Goal: Information Seeking & Learning: Learn about a topic

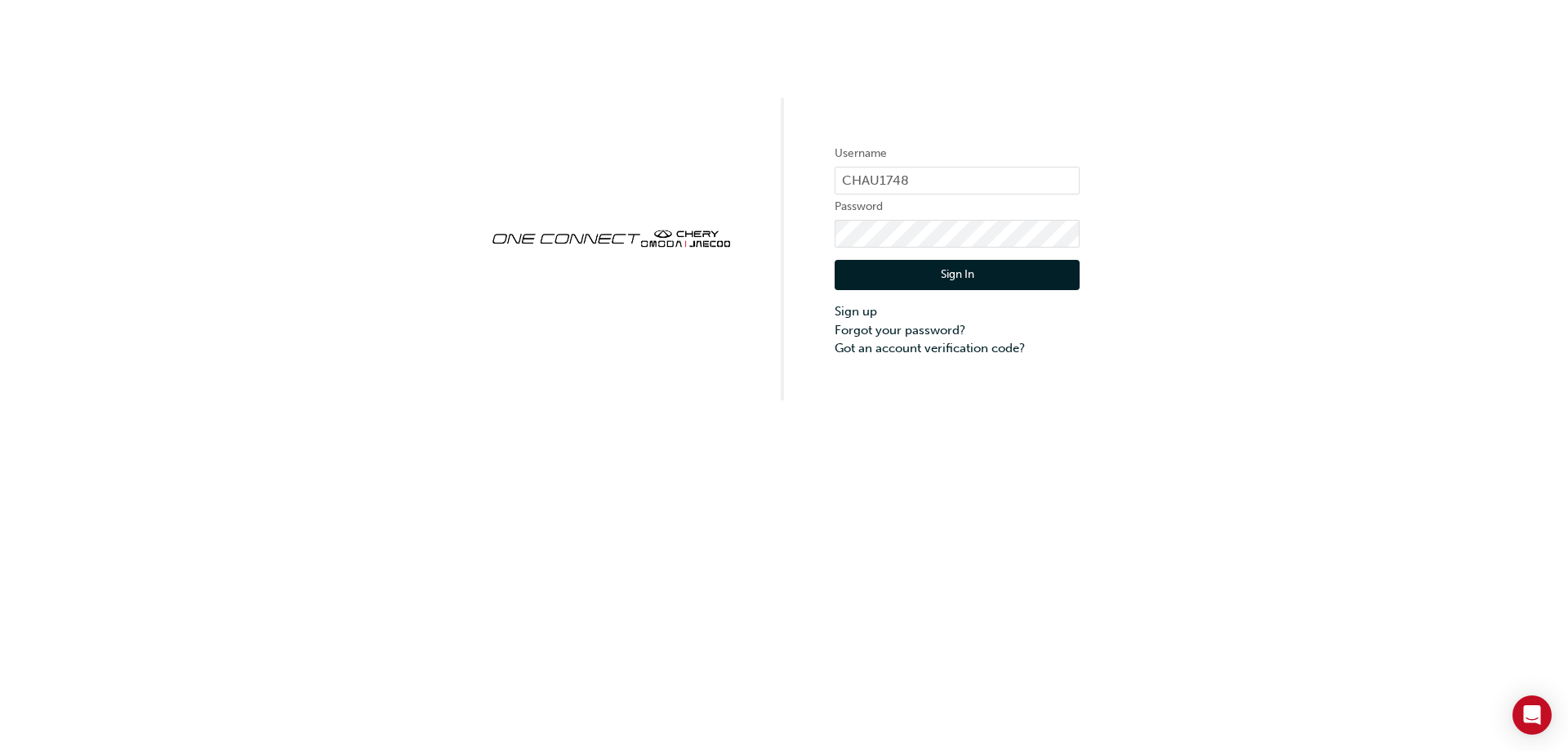
click at [932, 284] on button "Sign In" at bounding box center [957, 275] width 245 height 31
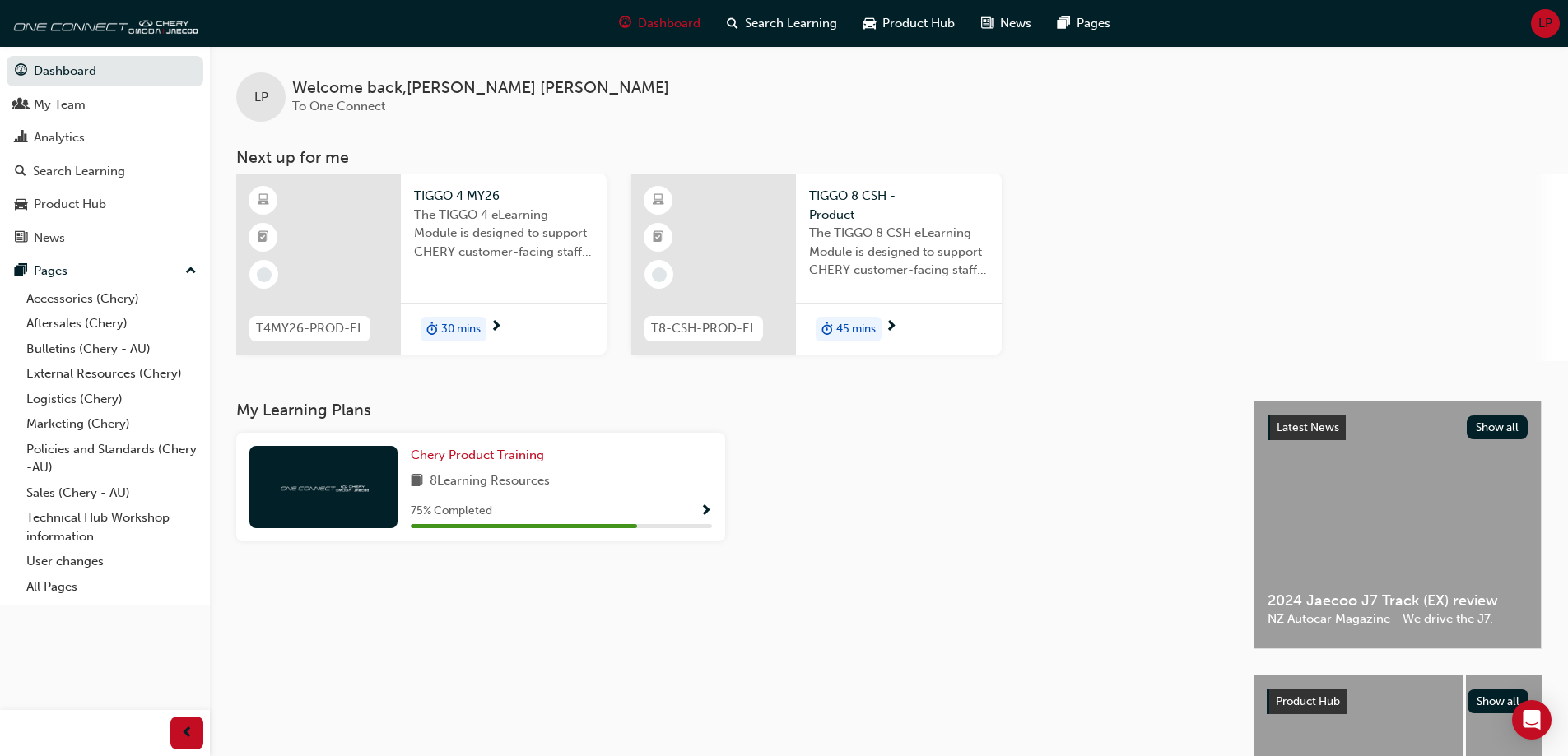
click at [454, 330] on span "30 mins" at bounding box center [461, 329] width 39 height 19
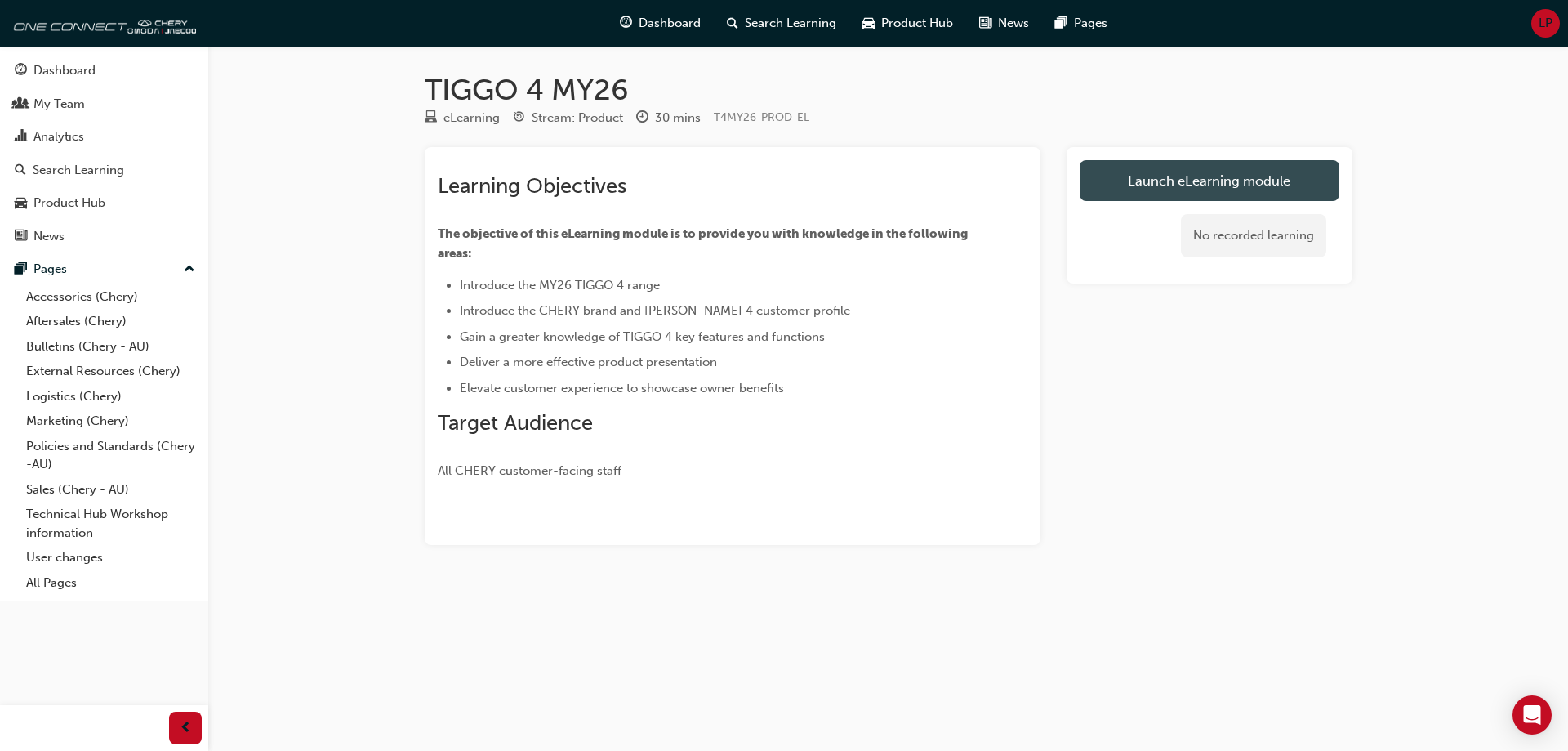
click at [1261, 186] on link "Launch eLearning module" at bounding box center [1209, 180] width 260 height 41
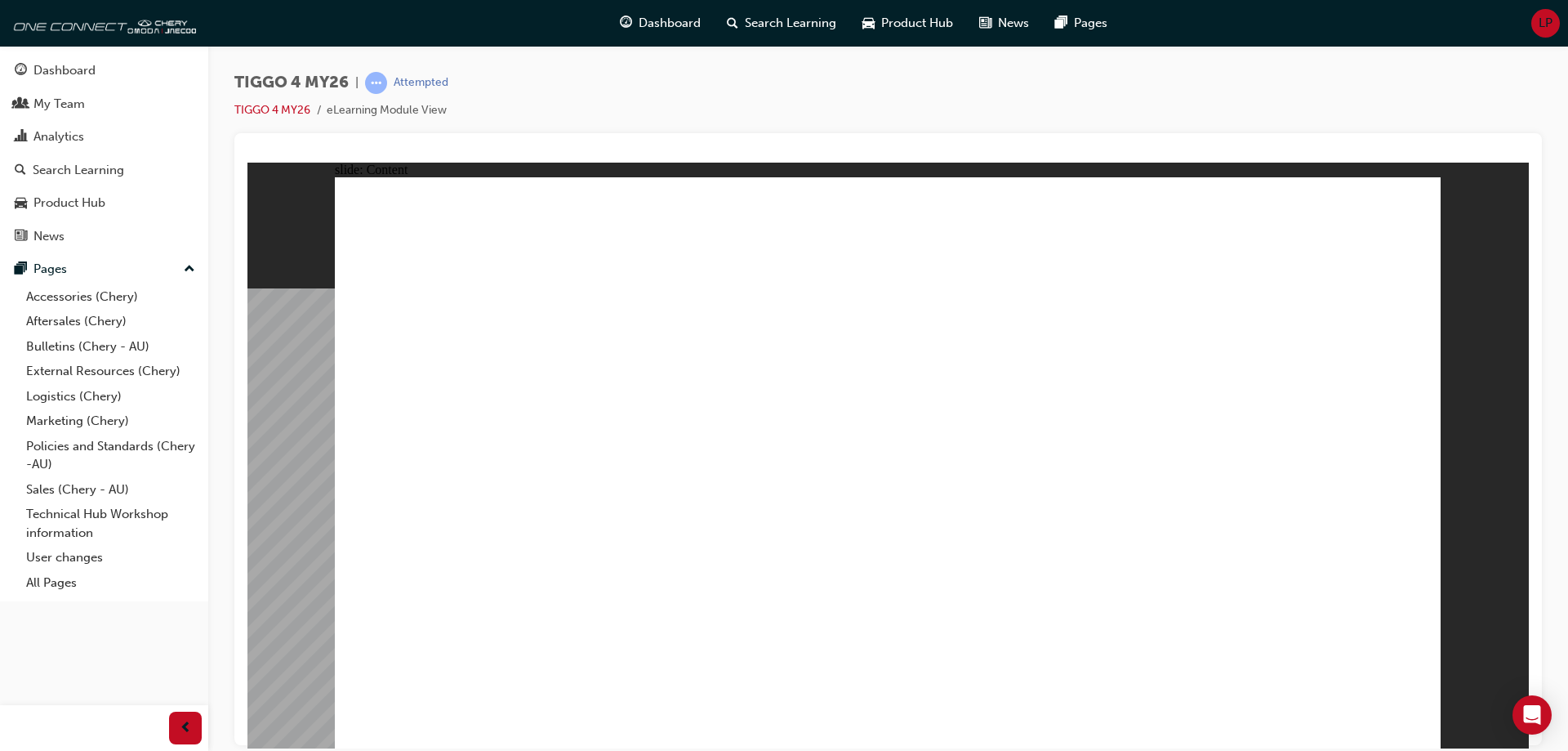
drag, startPoint x: 742, startPoint y: 403, endPoint x: 1054, endPoint y: 297, distance: 329.5
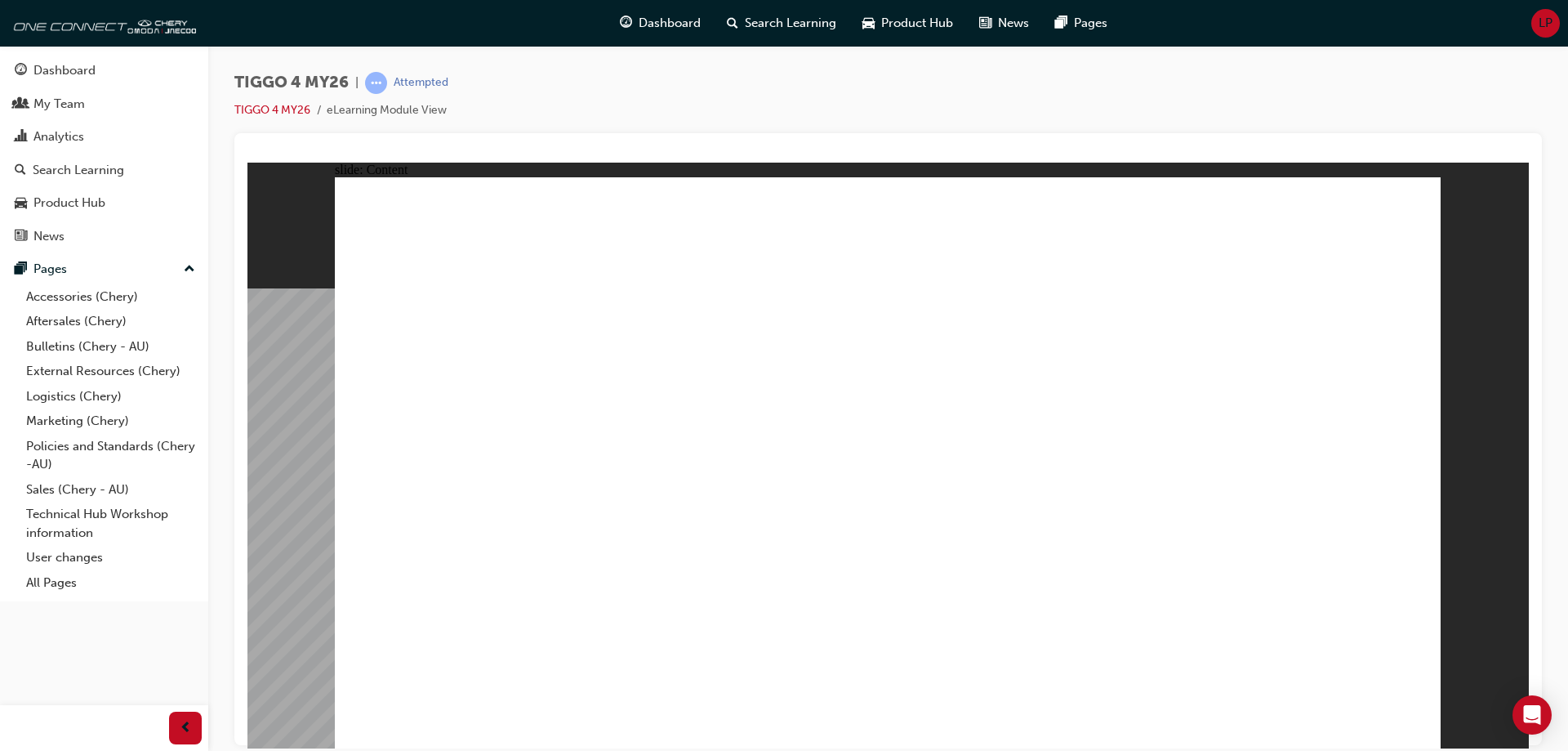
drag, startPoint x: 1150, startPoint y: 397, endPoint x: 1094, endPoint y: 446, distance: 74.4
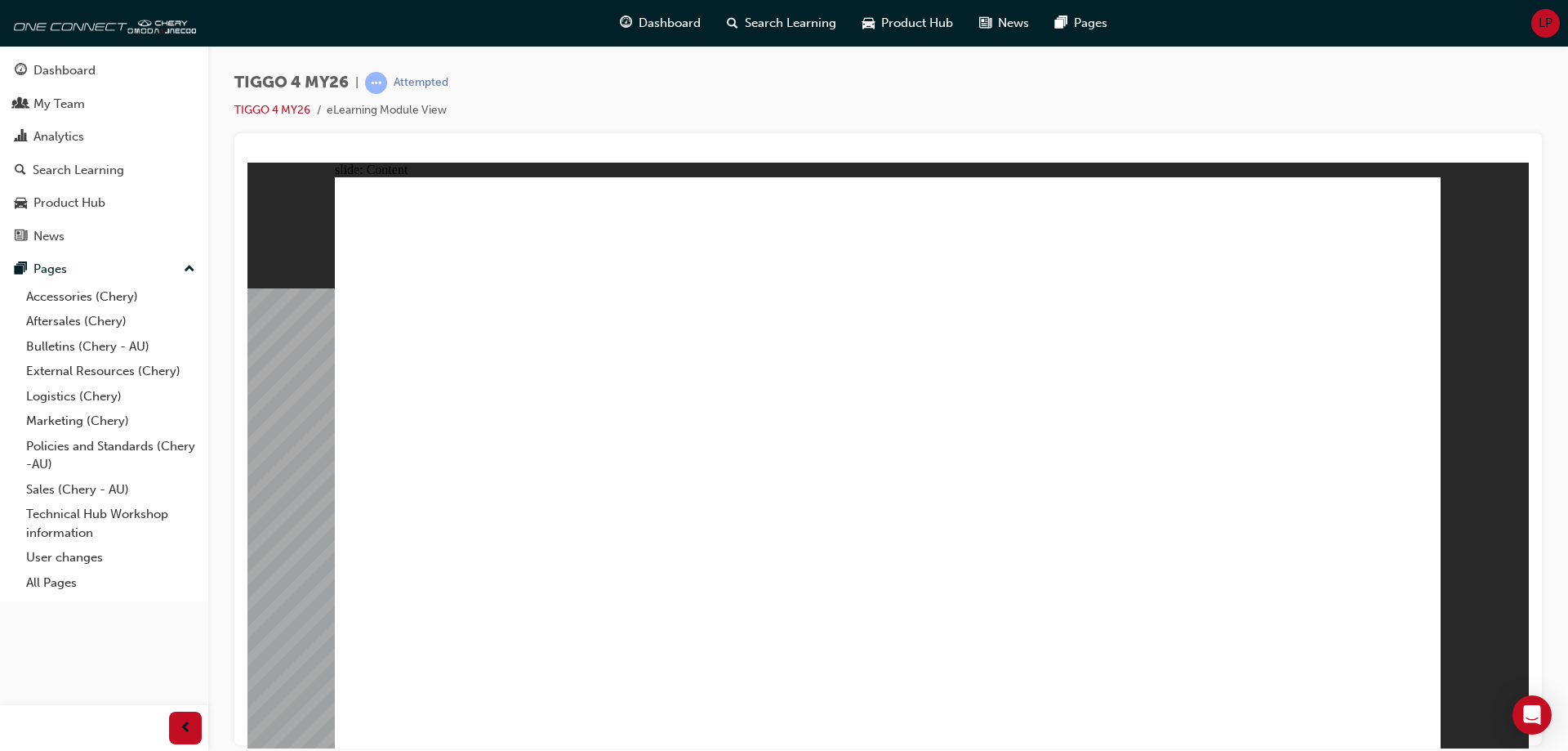
drag, startPoint x: 717, startPoint y: 607, endPoint x: 706, endPoint y: 556, distance: 52.2
drag, startPoint x: 847, startPoint y: 496, endPoint x: 872, endPoint y: 578, distance: 85.7
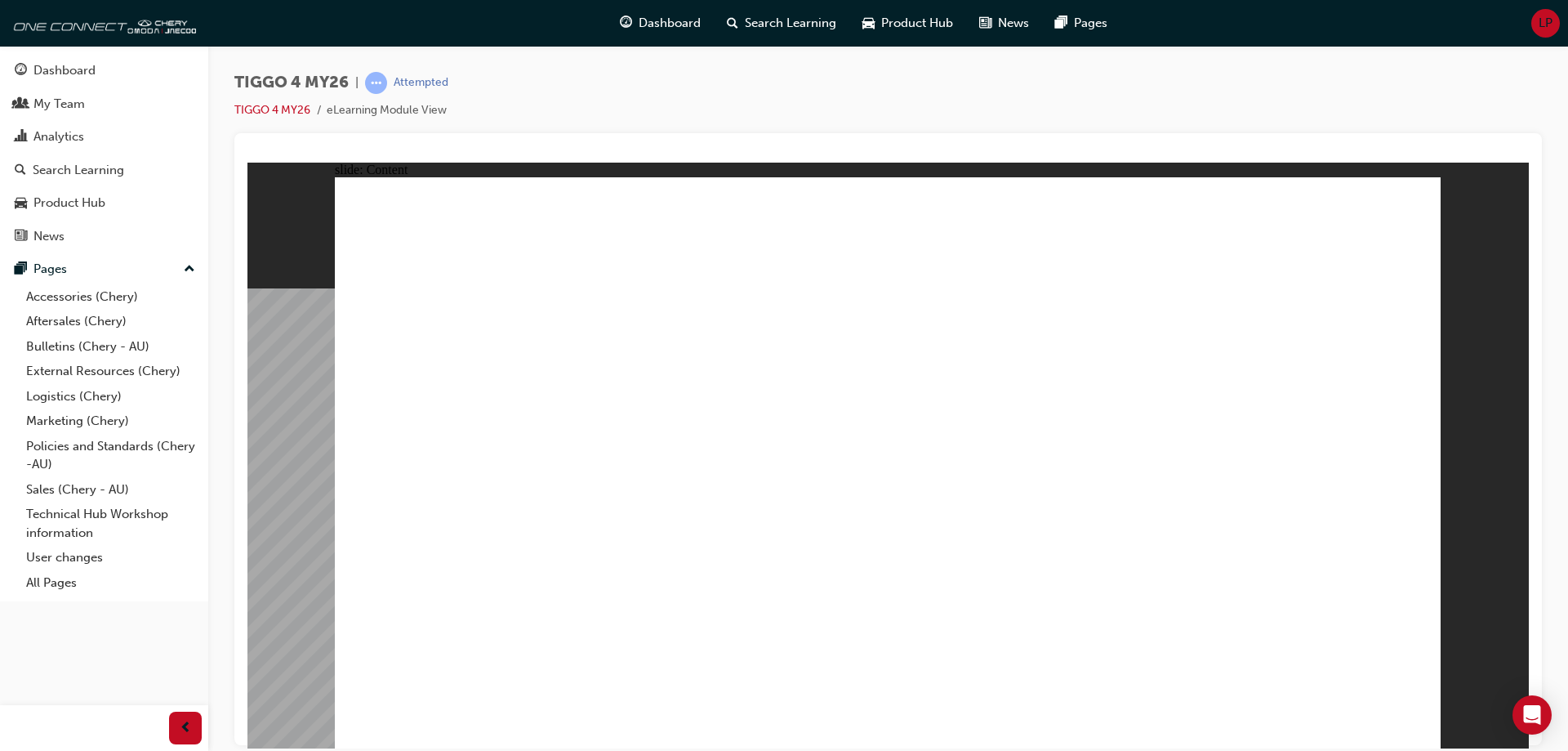
drag, startPoint x: 1379, startPoint y: 211, endPoint x: 1360, endPoint y: 222, distance: 22.0
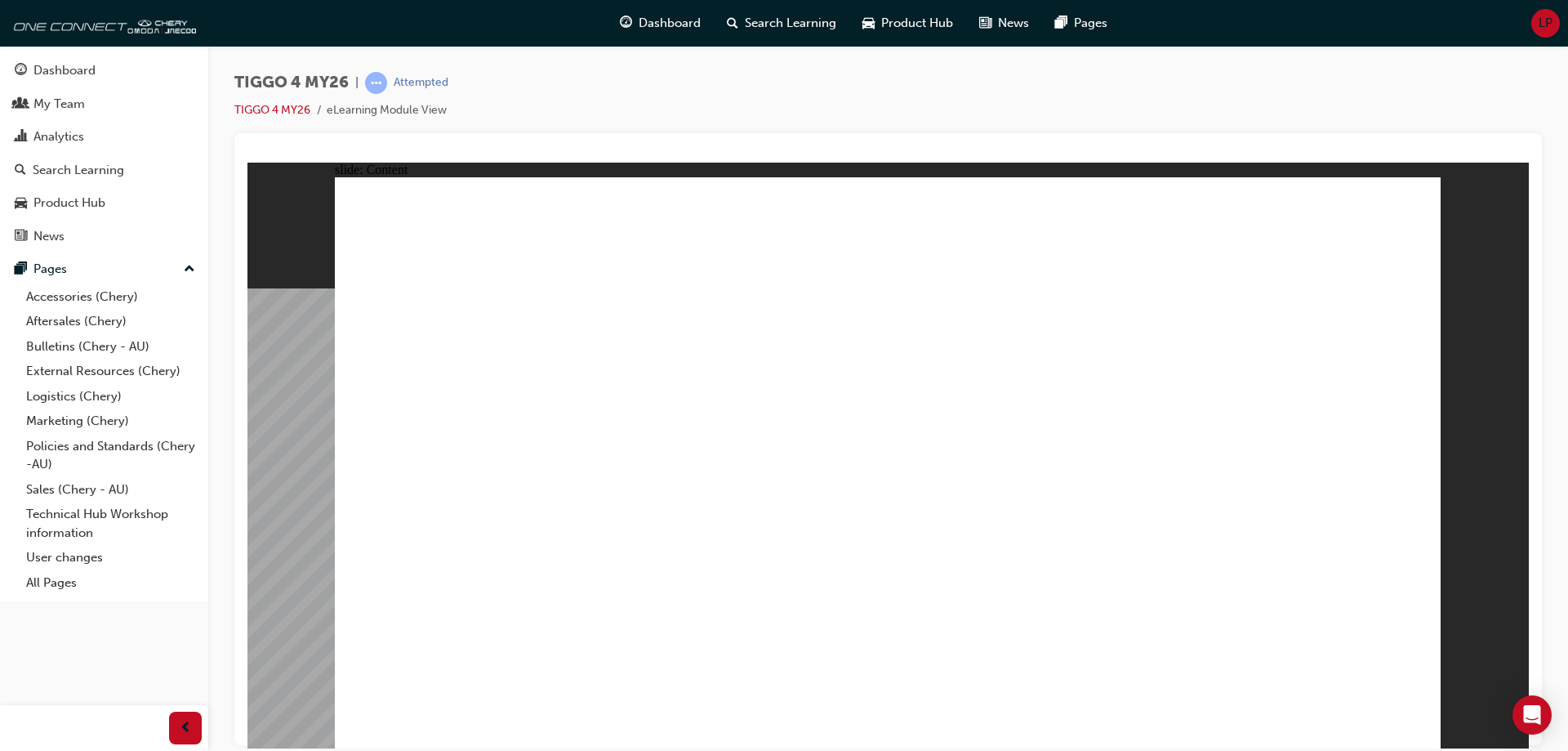
drag, startPoint x: 1272, startPoint y: 642, endPoint x: 1257, endPoint y: 456, distance: 186.6
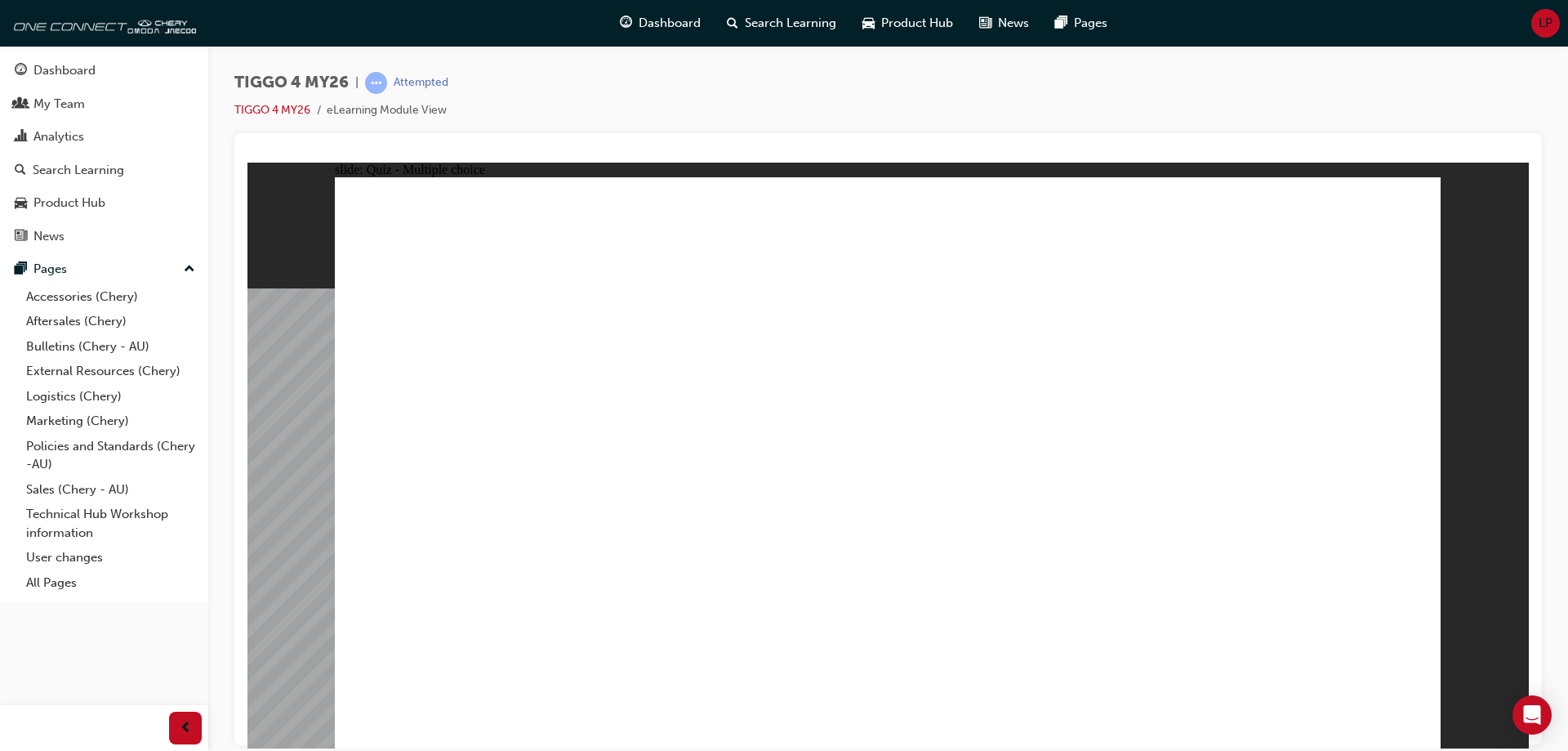
radio input "true"
radio input "false"
radio input "true"
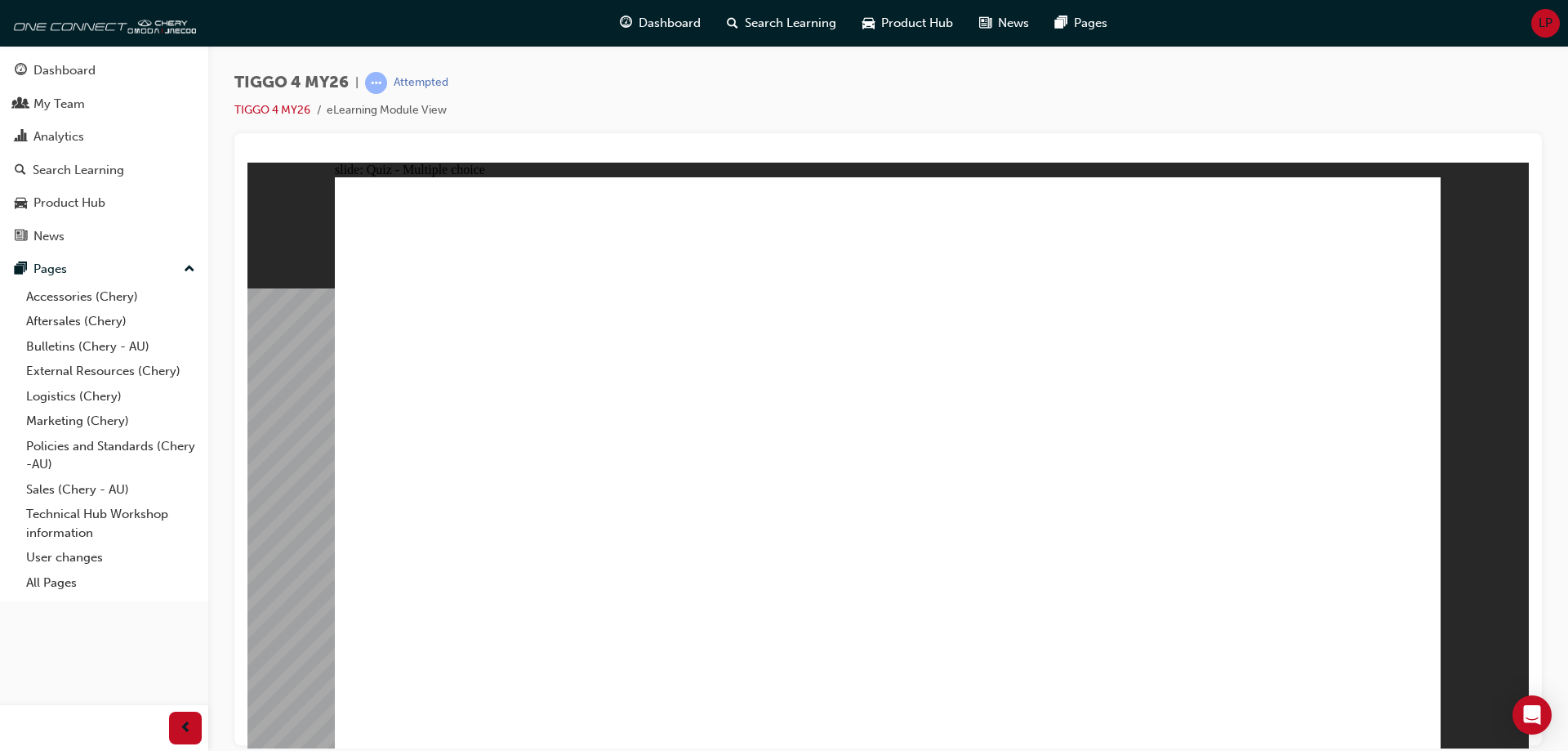
radio input "true"
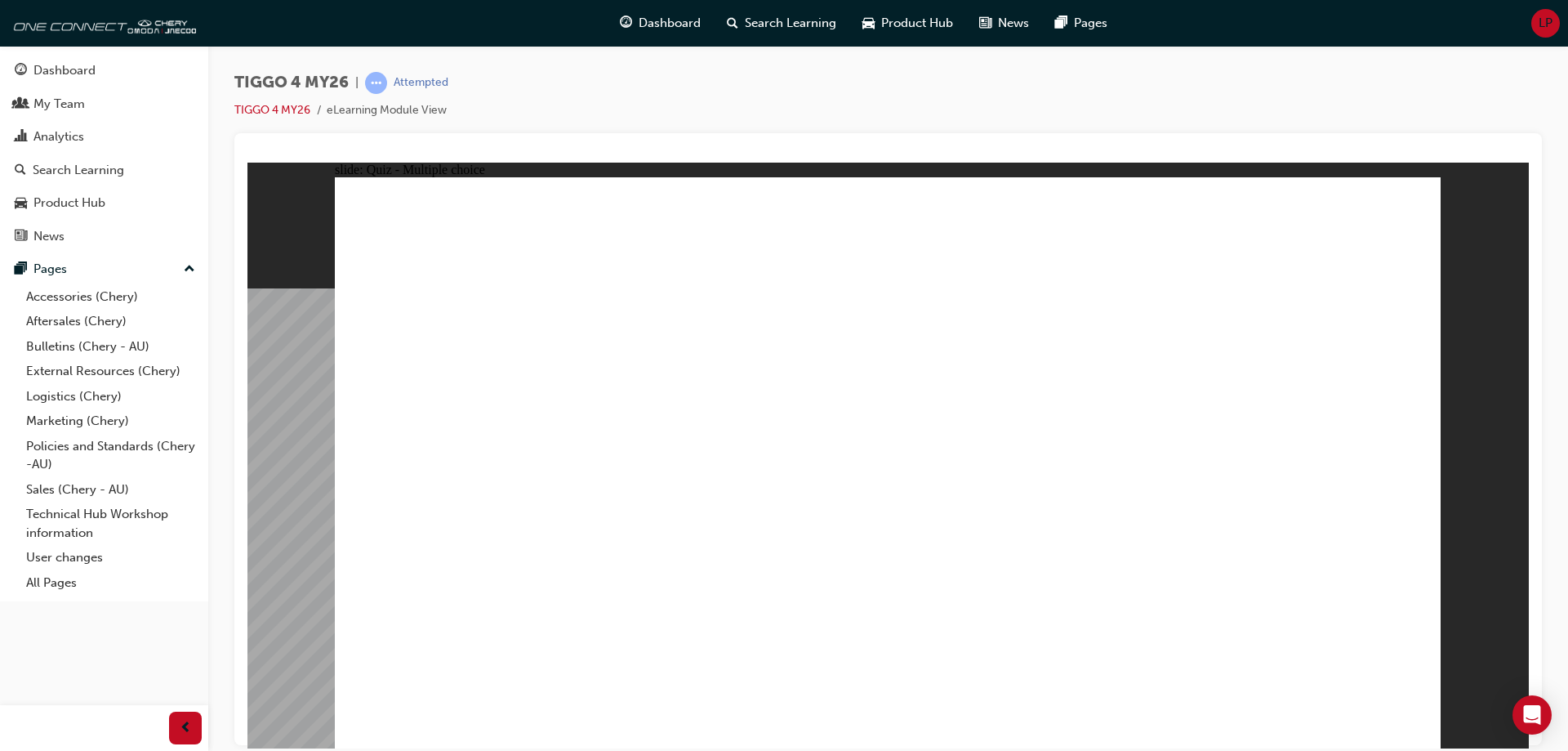
drag, startPoint x: 1322, startPoint y: 505, endPoint x: 1124, endPoint y: 485, distance: 199.0
drag, startPoint x: 1331, startPoint y: 375, endPoint x: 1333, endPoint y: 598, distance: 223.0
drag, startPoint x: 927, startPoint y: 380, endPoint x: 1141, endPoint y: 605, distance: 310.5
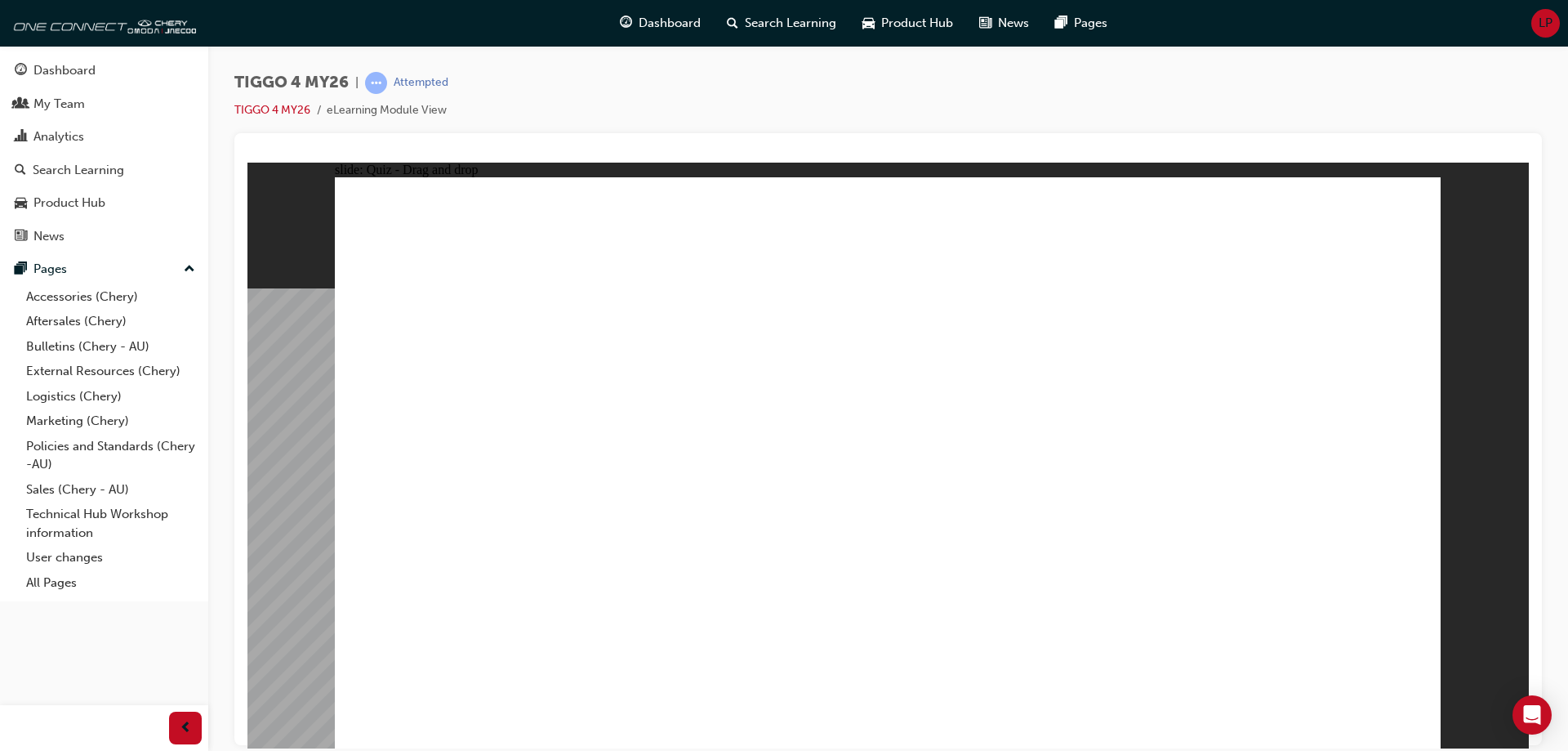
drag, startPoint x: 481, startPoint y: 376, endPoint x: 906, endPoint y: 607, distance: 483.7
drag, startPoint x: 905, startPoint y: 607, endPoint x: 898, endPoint y: 371, distance: 236.1
drag, startPoint x: 1090, startPoint y: 376, endPoint x: 875, endPoint y: 596, distance: 307.6
drag, startPoint x: 700, startPoint y: 363, endPoint x: 694, endPoint y: 592, distance: 229.1
drag, startPoint x: 861, startPoint y: 602, endPoint x: 416, endPoint y: 611, distance: 445.1
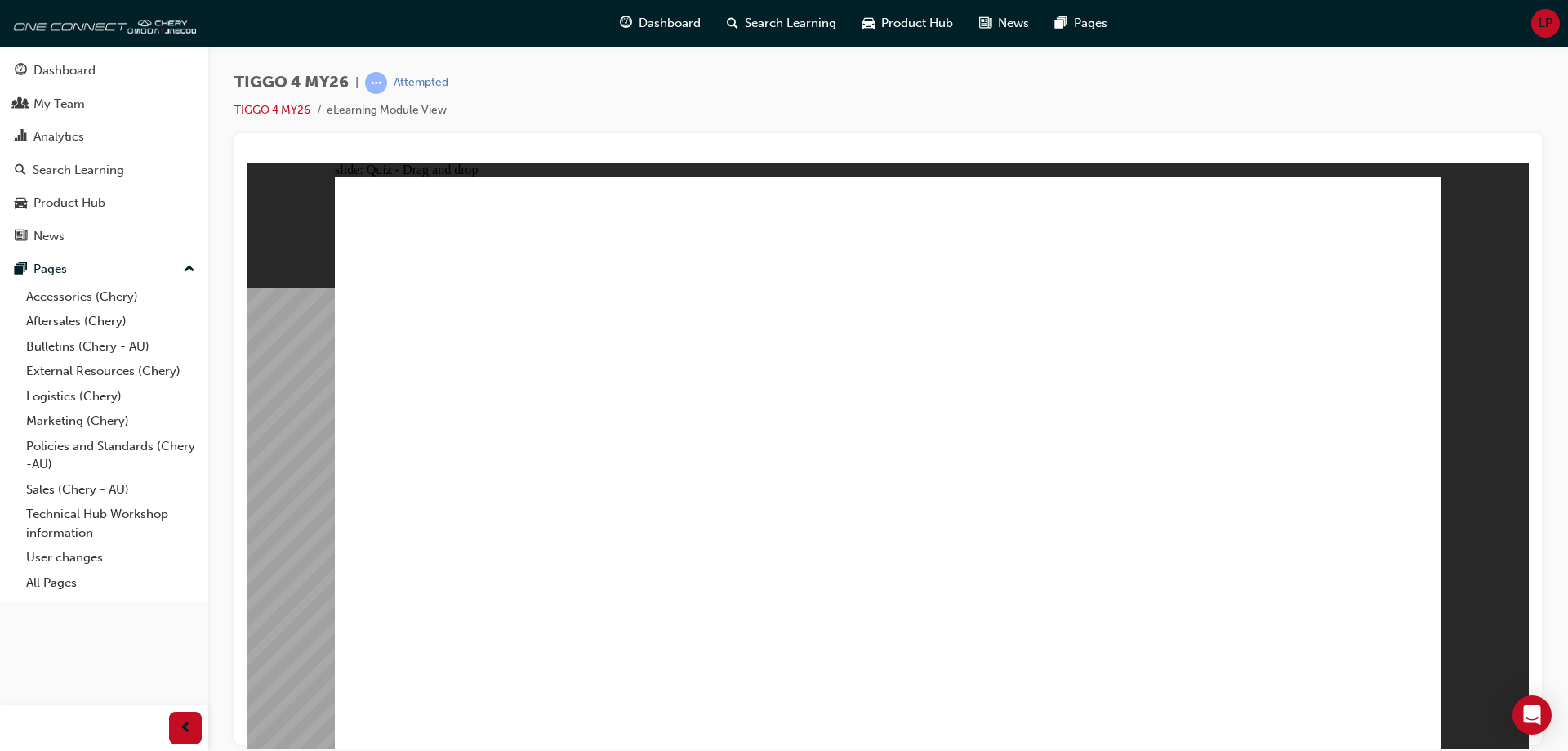
drag, startPoint x: 497, startPoint y: 383, endPoint x: 904, endPoint y: 599, distance: 460.8
radio input "true"
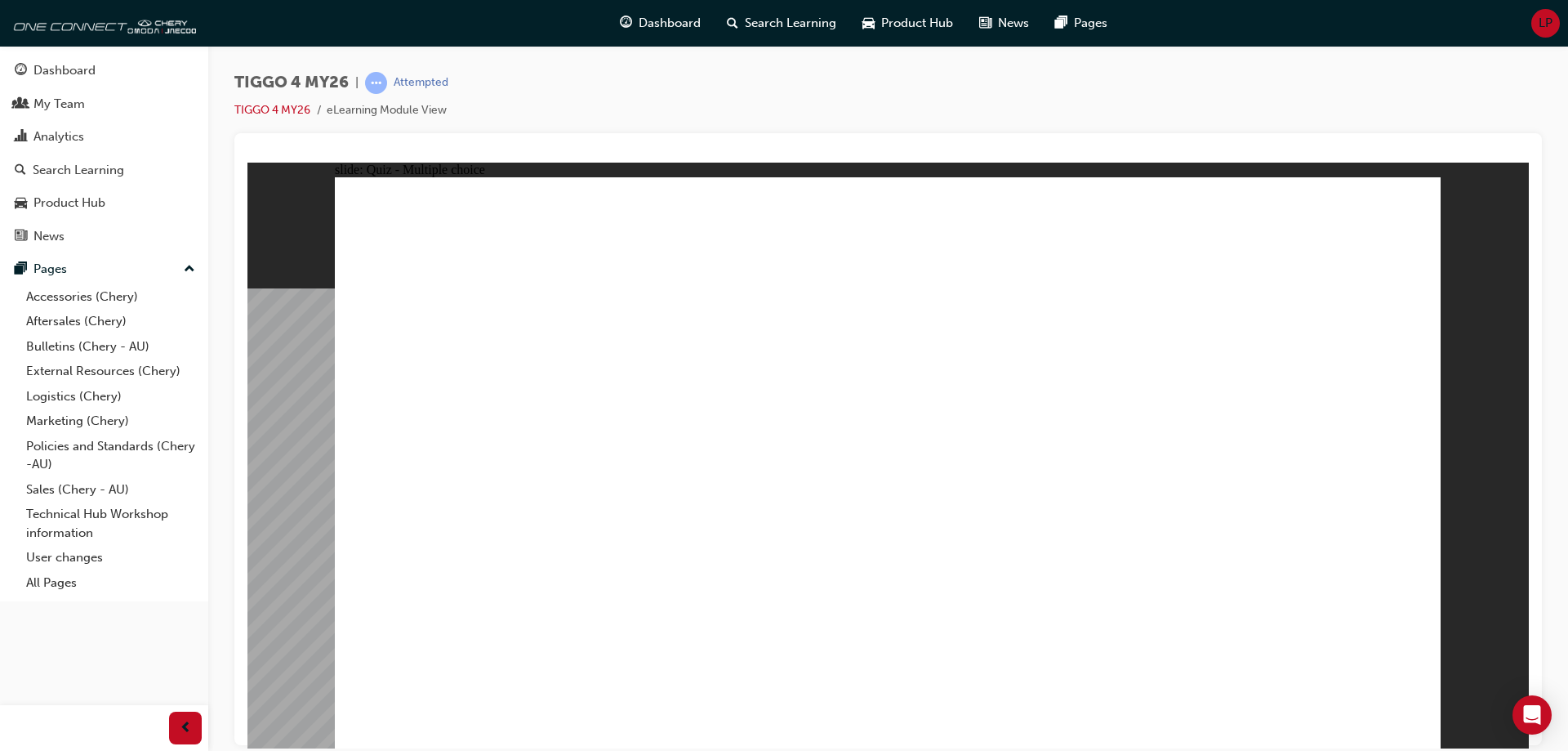
radio input "true"
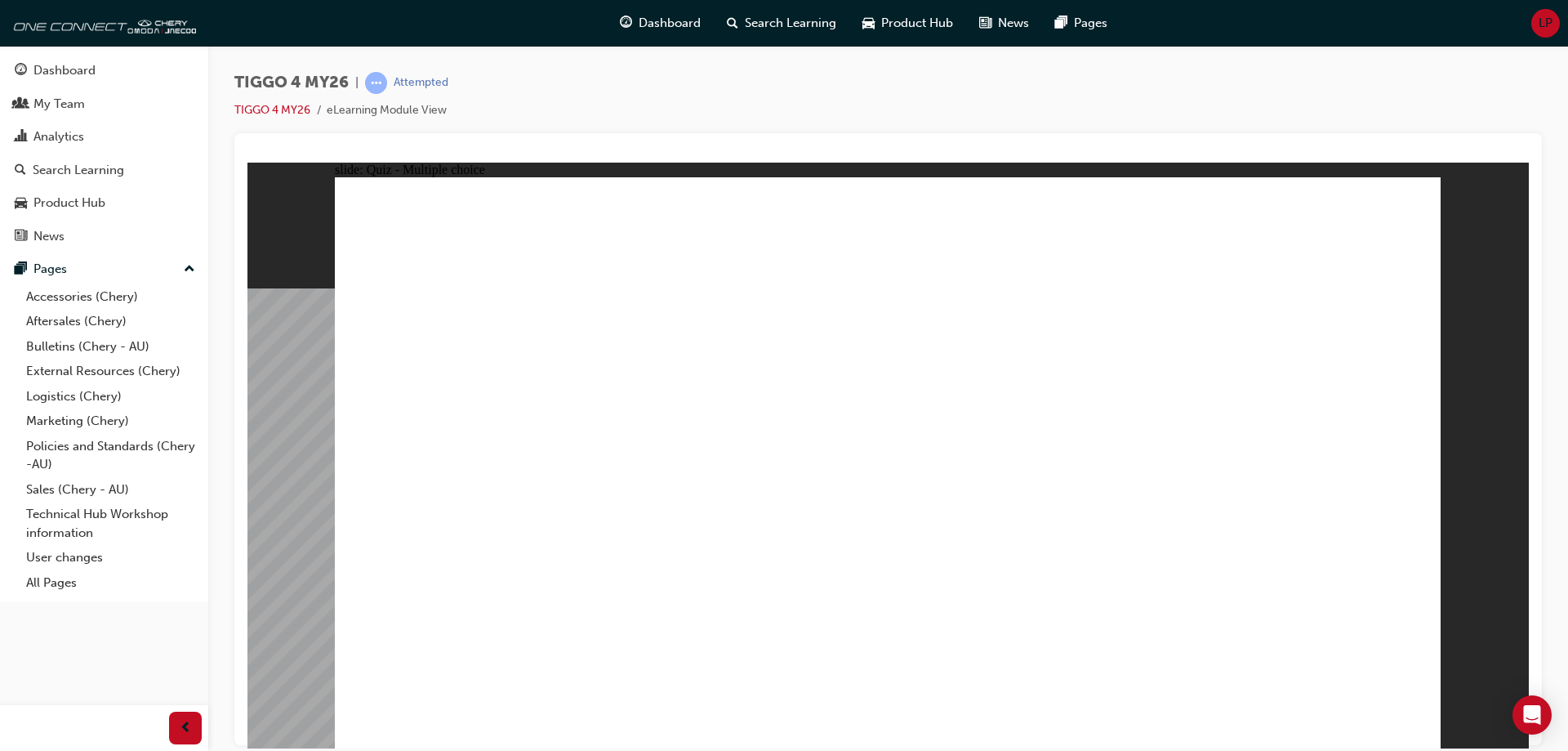
drag, startPoint x: 697, startPoint y: 531, endPoint x: 1257, endPoint y: 330, distance: 595.0
drag, startPoint x: 489, startPoint y: 591, endPoint x: 1293, endPoint y: 387, distance: 829.5
drag, startPoint x: 472, startPoint y: 538, endPoint x: 990, endPoint y: 394, distance: 537.6
drag, startPoint x: 513, startPoint y: 467, endPoint x: 1367, endPoint y: 440, distance: 854.4
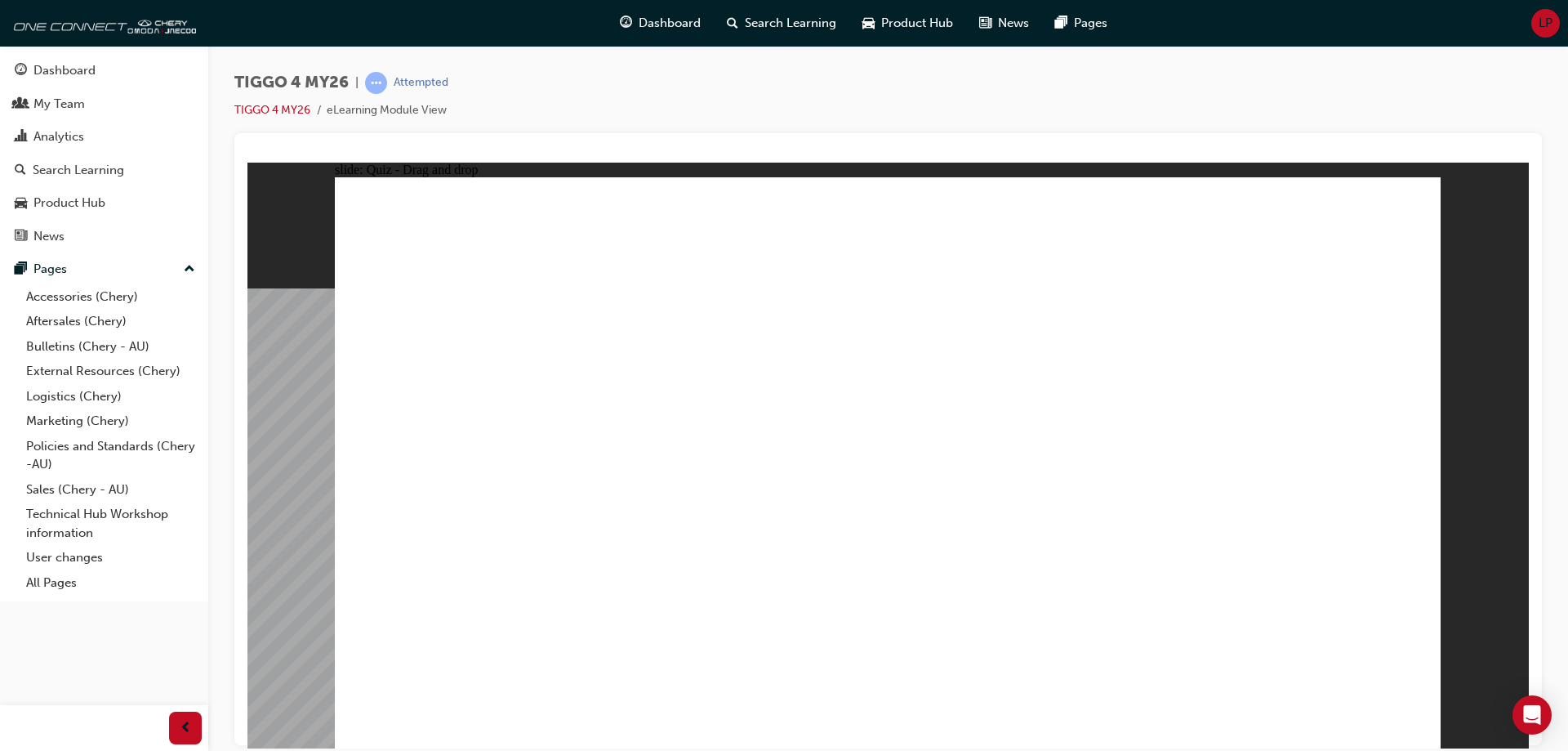
drag, startPoint x: 489, startPoint y: 414, endPoint x: 1262, endPoint y: 479, distance: 775.7
drag, startPoint x: 734, startPoint y: 413, endPoint x: 990, endPoint y: 379, distance: 258.2
drag, startPoint x: 759, startPoint y: 450, endPoint x: 1030, endPoint y: 425, distance: 272.2
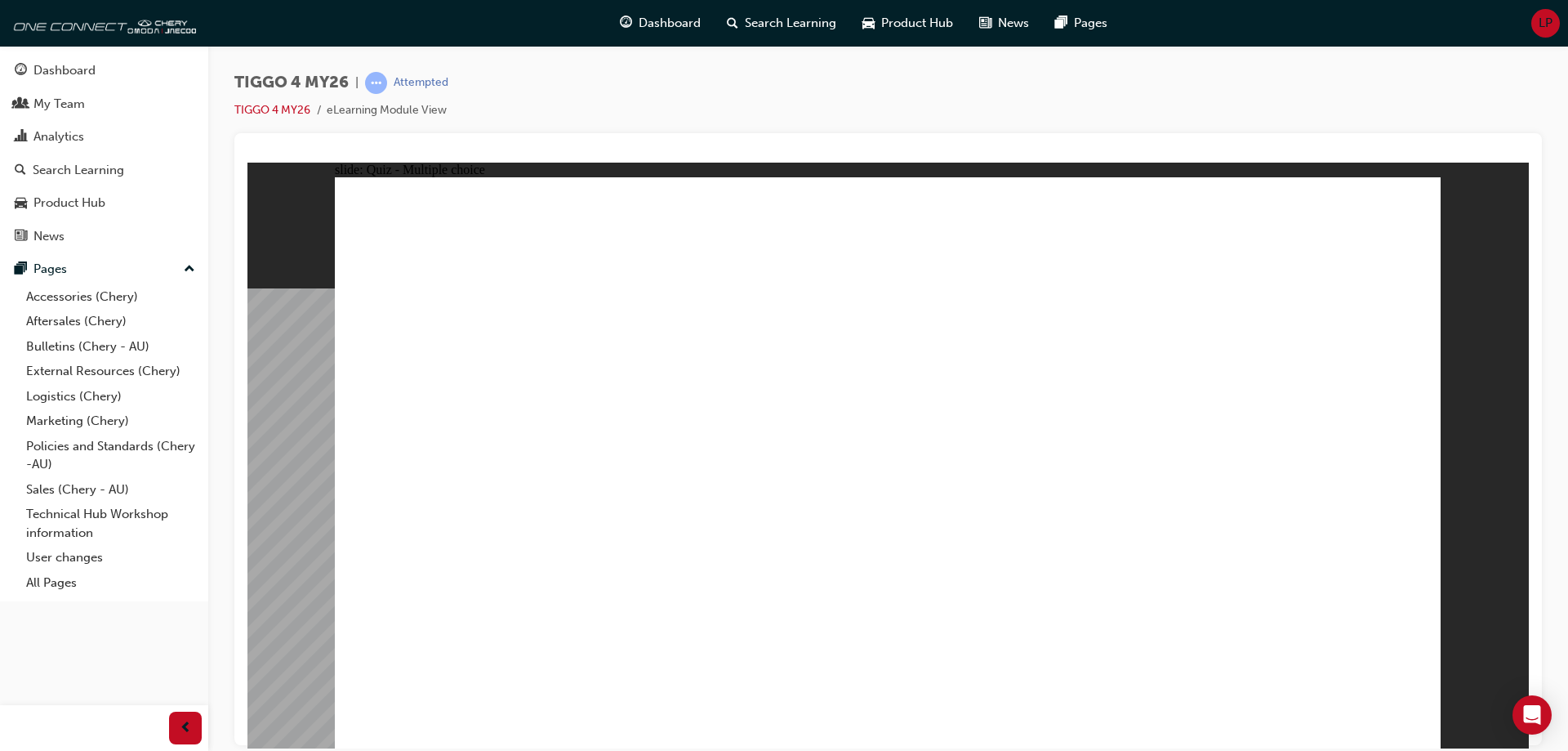
radio input "true"
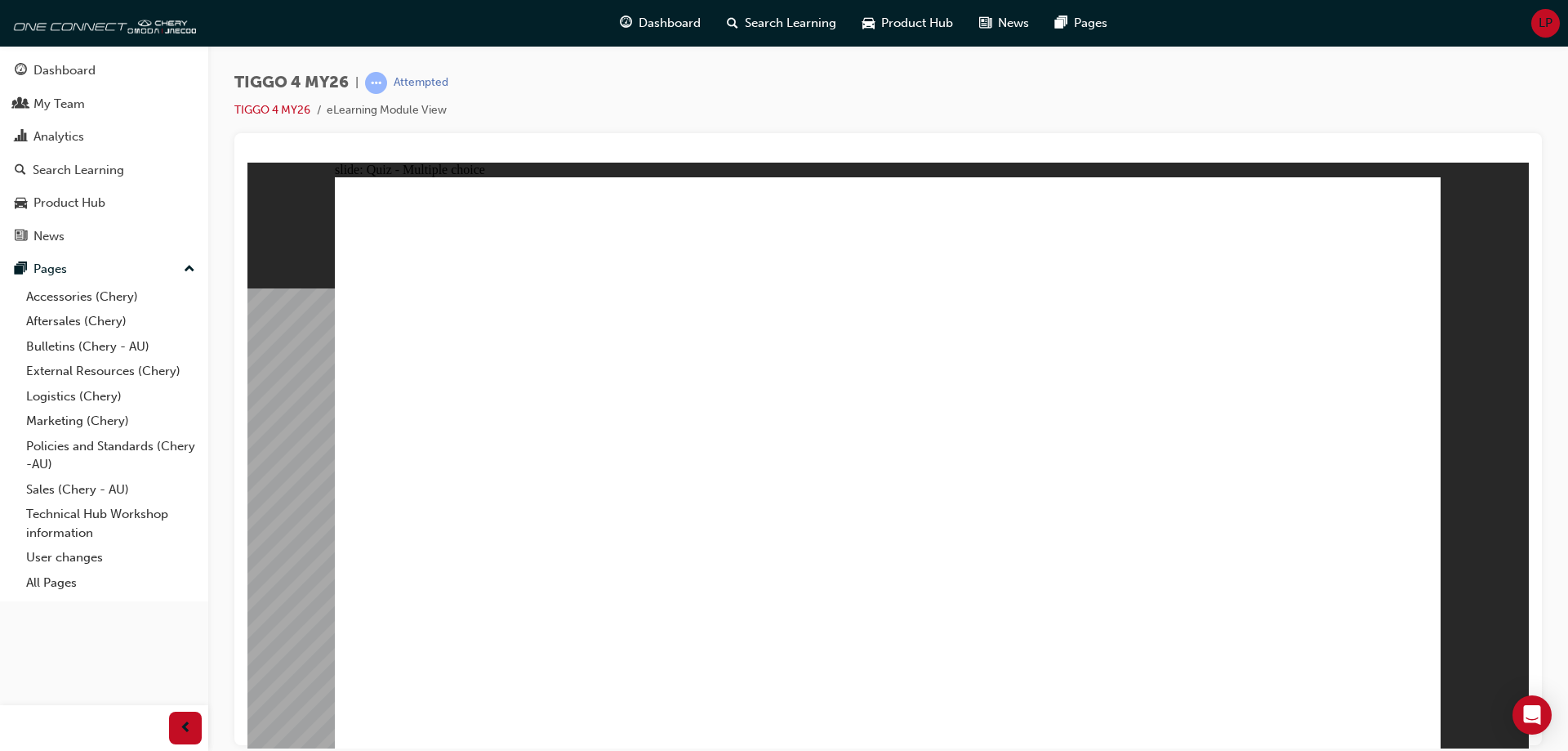
radio input "true"
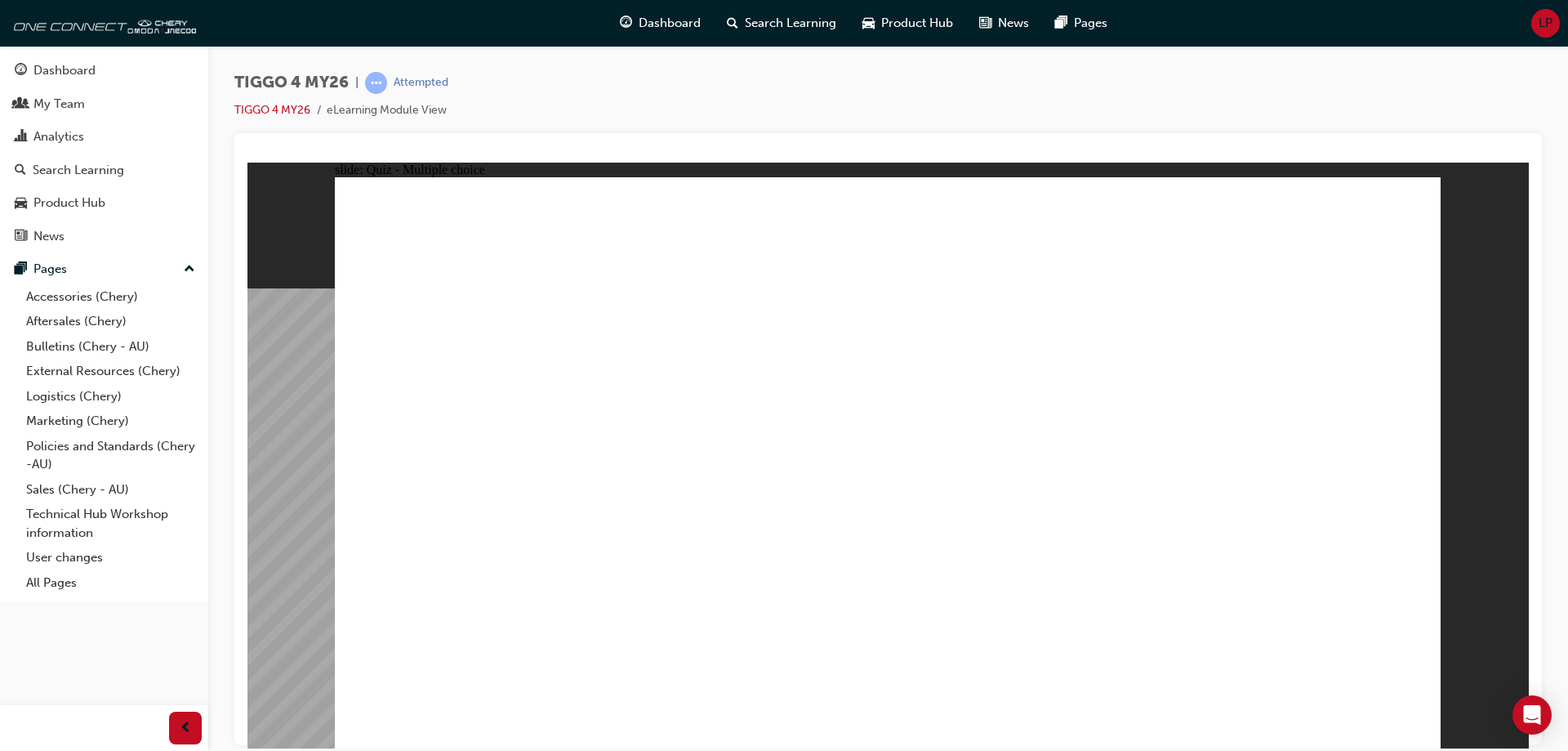
radio input "true"
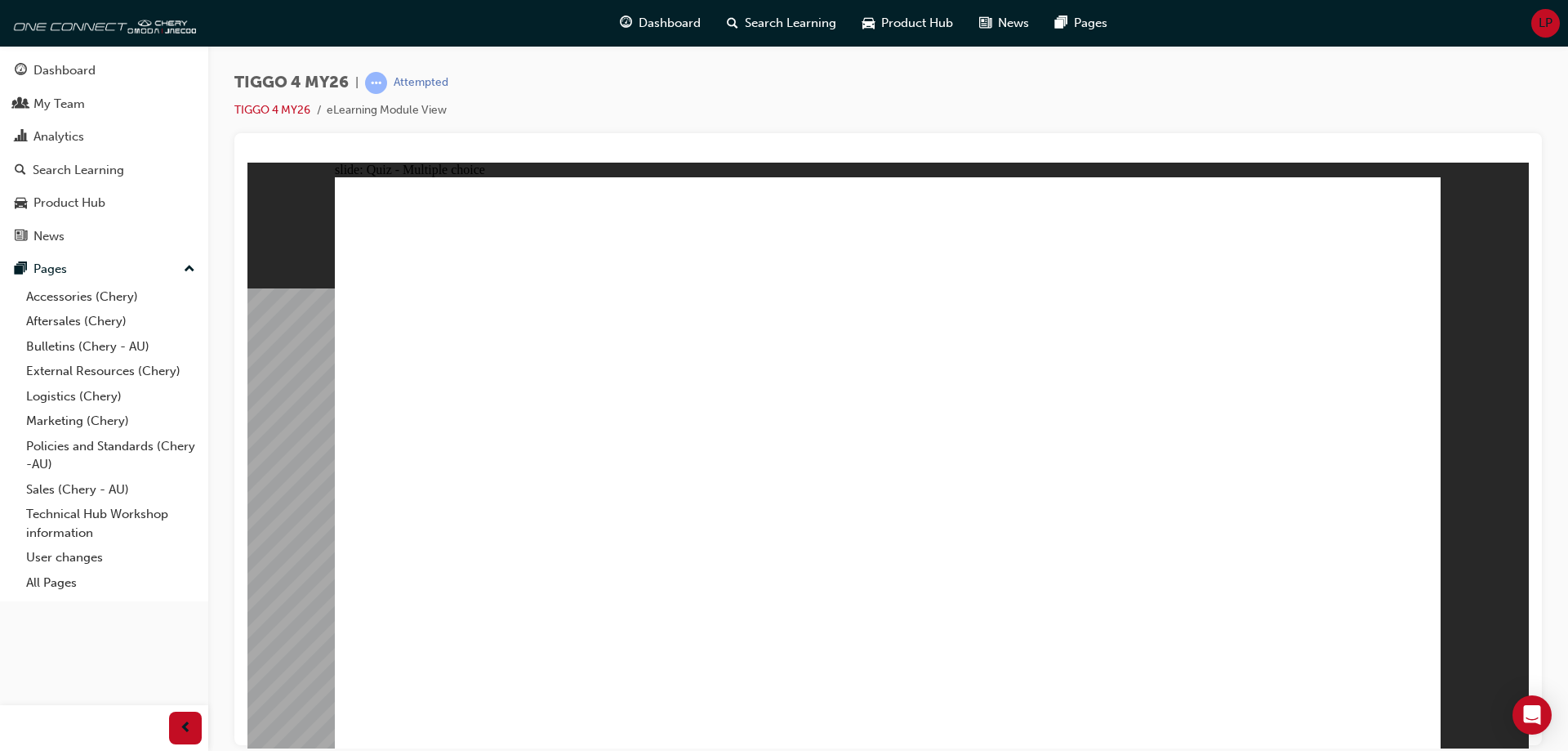
radio input "true"
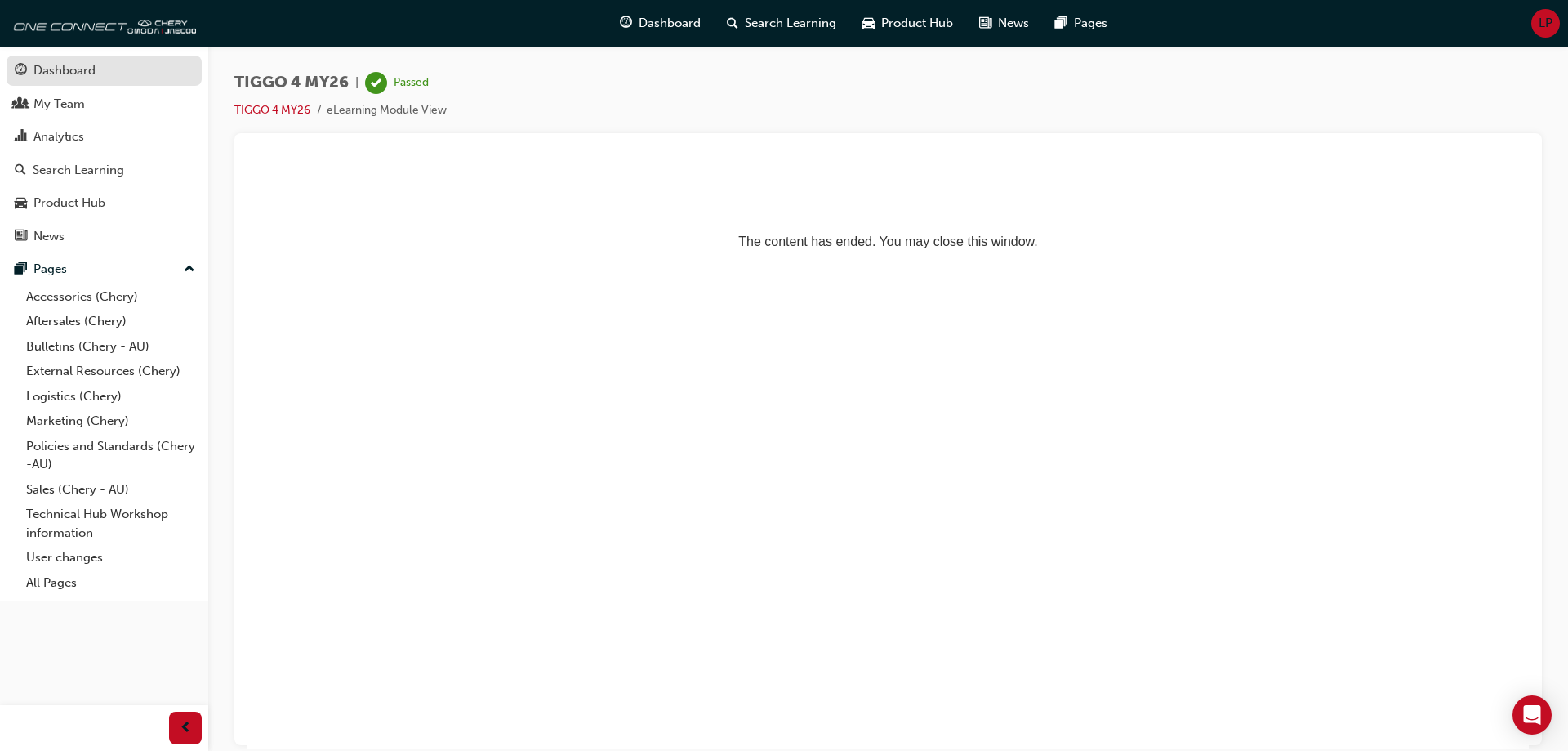
click at [68, 71] on div "Dashboard" at bounding box center [64, 71] width 62 height 19
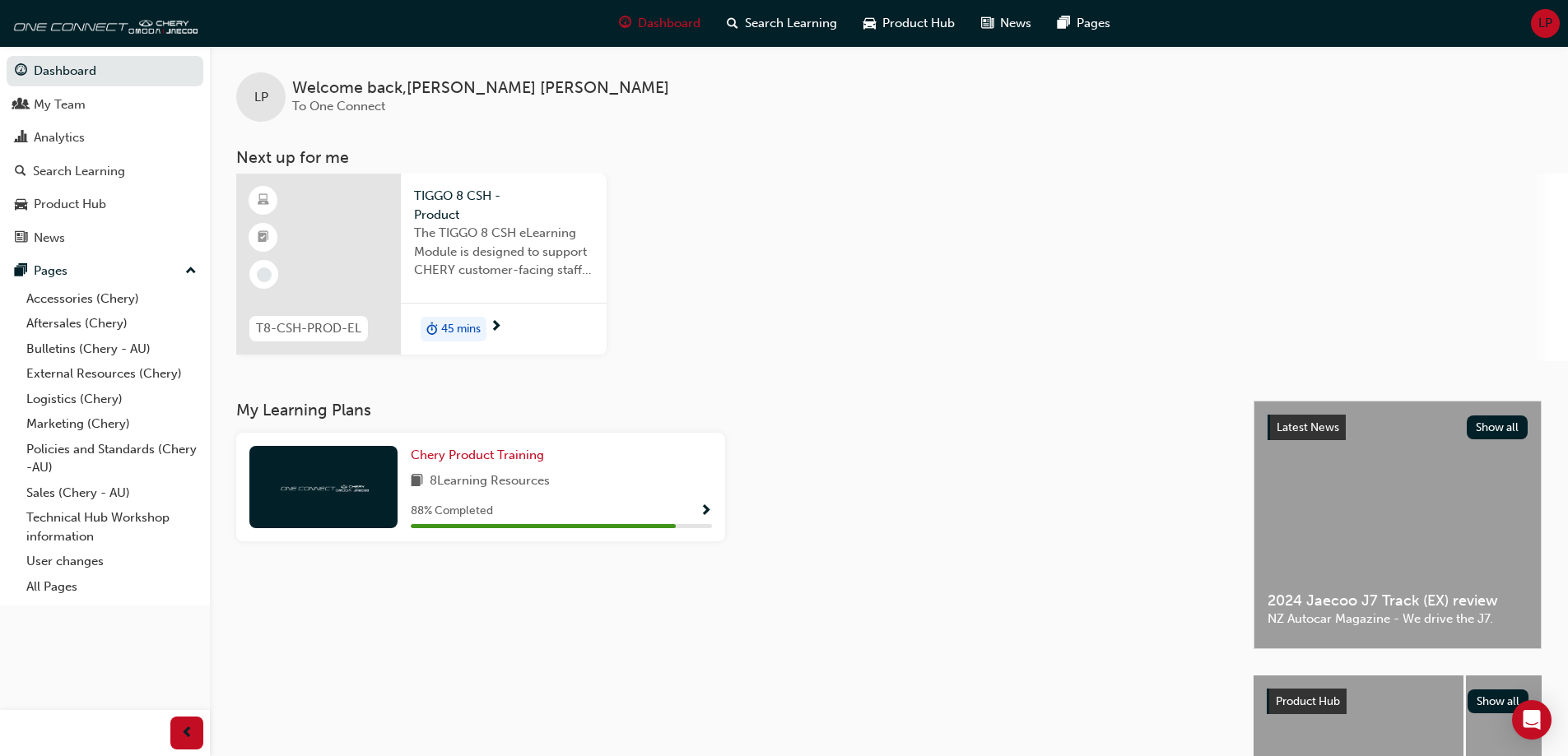
click at [465, 212] on span "TIGGO 8 CSH - Product" at bounding box center [504, 205] width 180 height 37
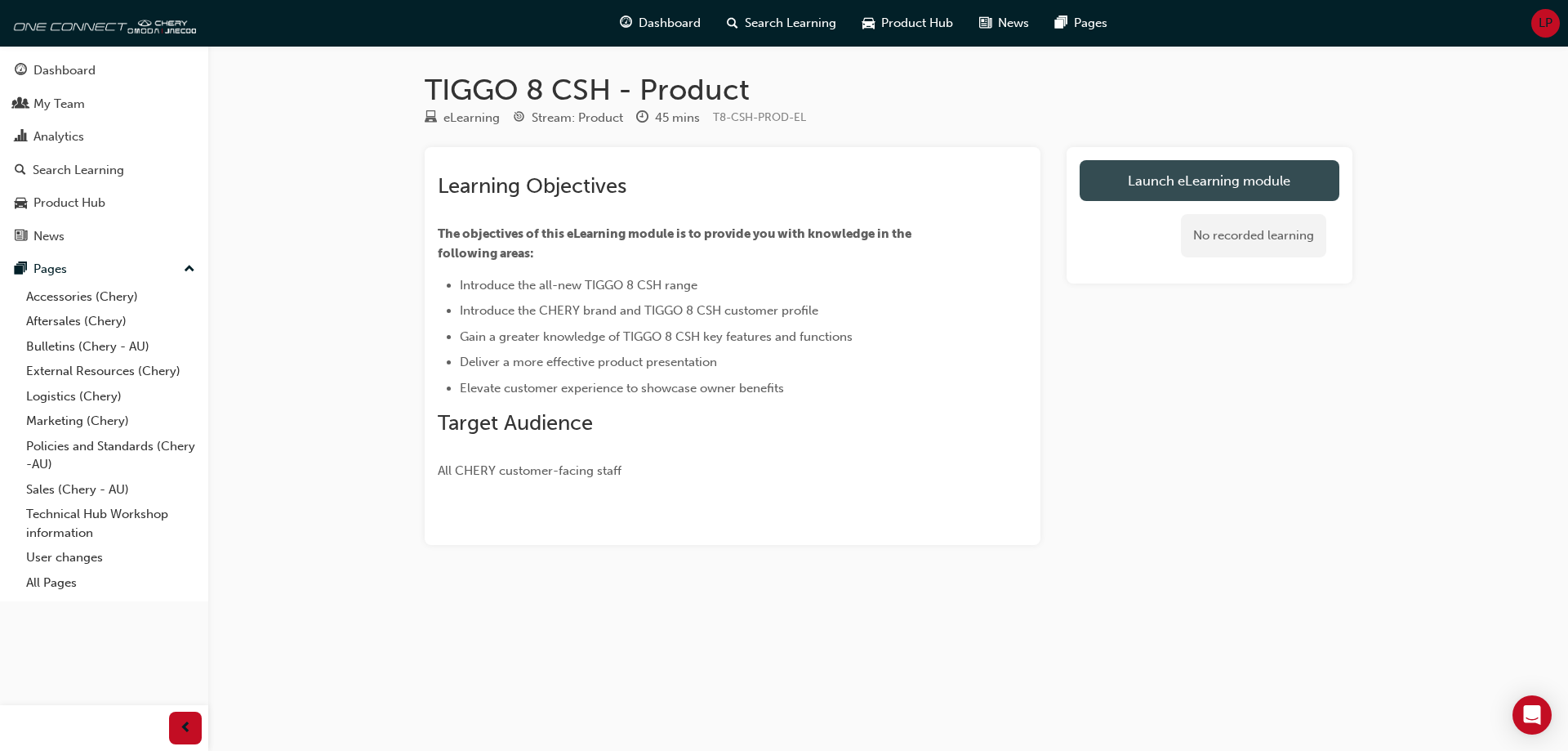
click at [1128, 185] on link "Launch eLearning module" at bounding box center [1209, 180] width 260 height 41
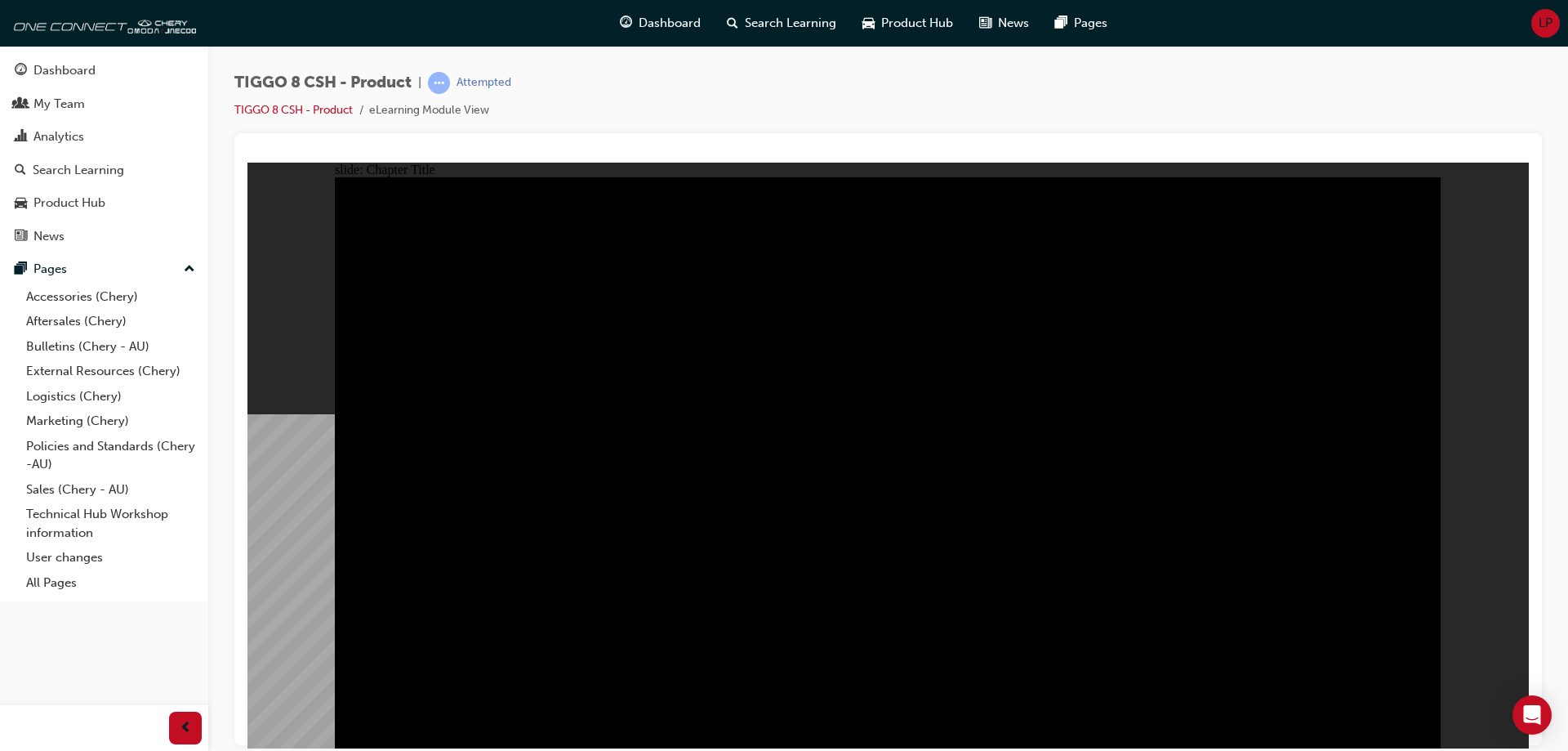
radio input "true"
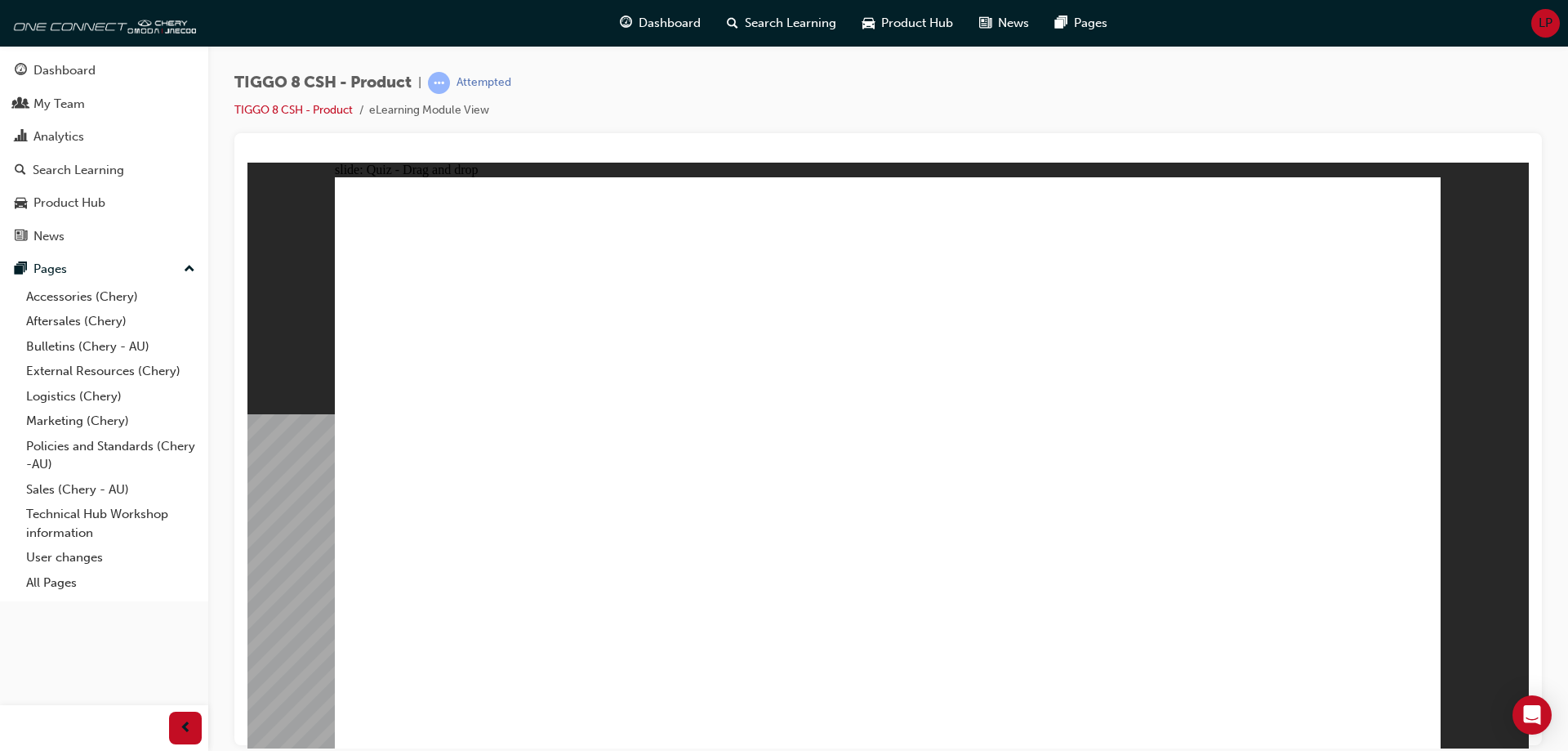
drag, startPoint x: 836, startPoint y: 243, endPoint x: 1116, endPoint y: 506, distance: 384.1
drag, startPoint x: 981, startPoint y: 360, endPoint x: 904, endPoint y: 487, distance: 148.5
drag, startPoint x: 1098, startPoint y: 230, endPoint x: 719, endPoint y: 486, distance: 457.4
drag, startPoint x: 1309, startPoint y: 264, endPoint x: 473, endPoint y: 523, distance: 875.2
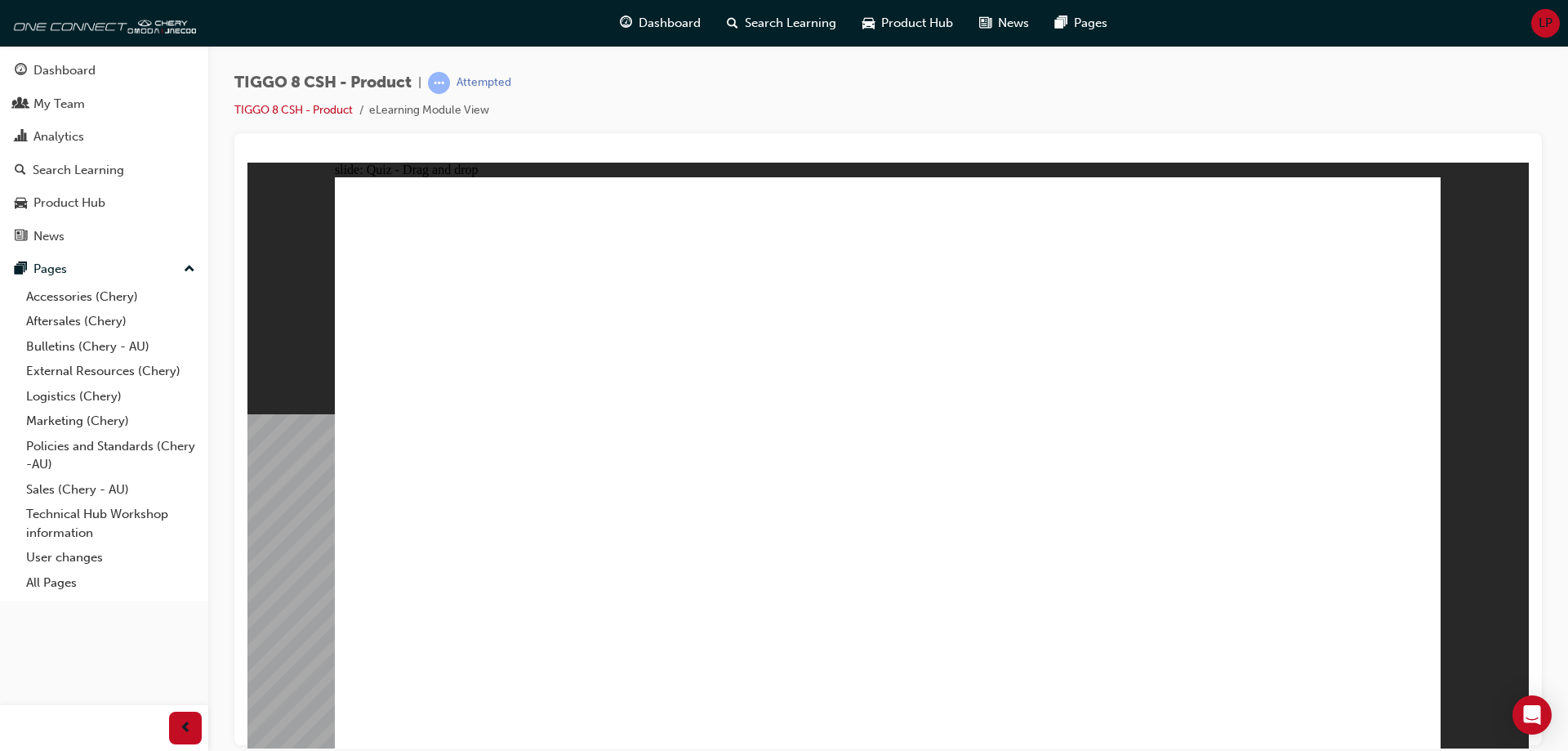
drag, startPoint x: 1176, startPoint y: 361, endPoint x: 1307, endPoint y: 501, distance: 191.7
checkbox input "true"
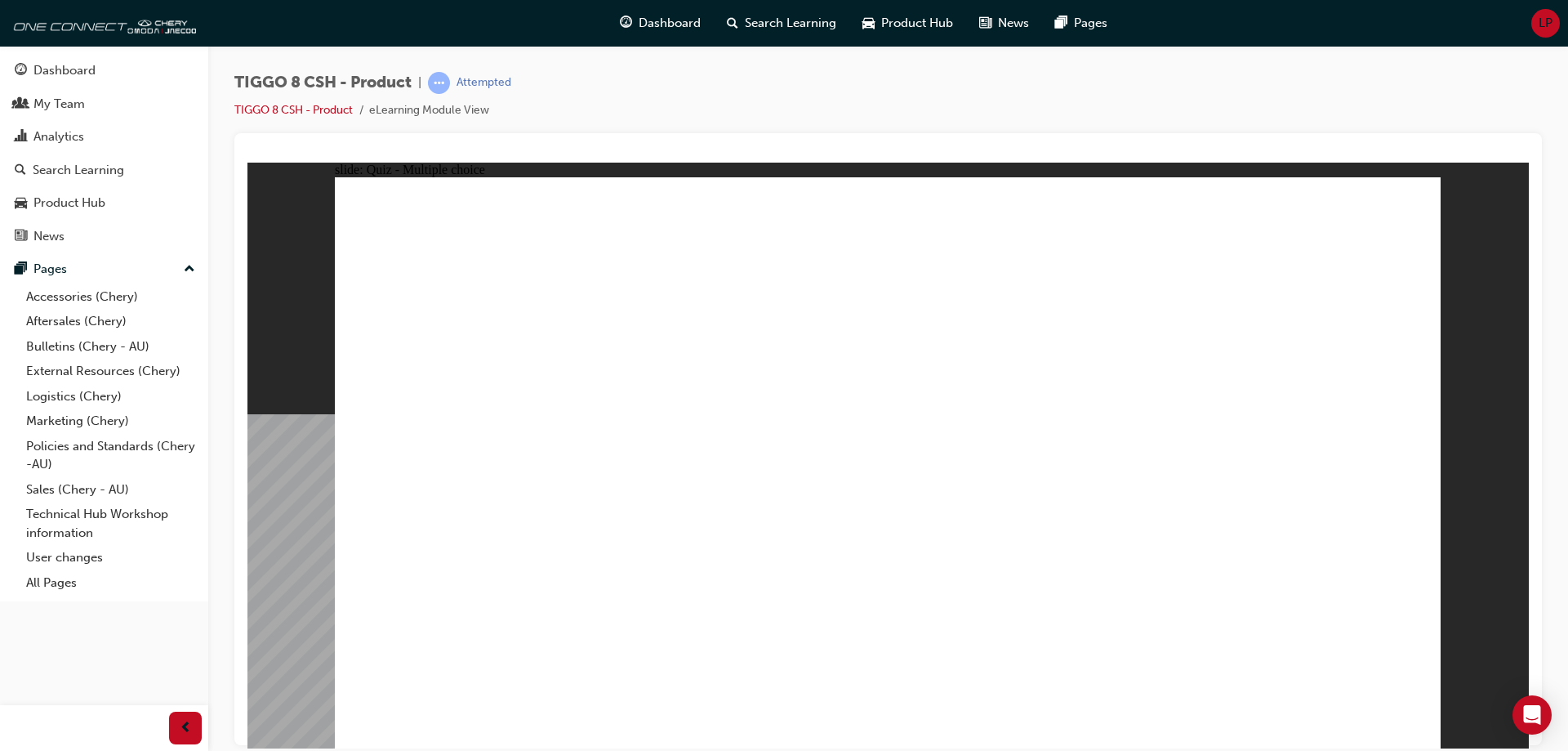
radio input "true"
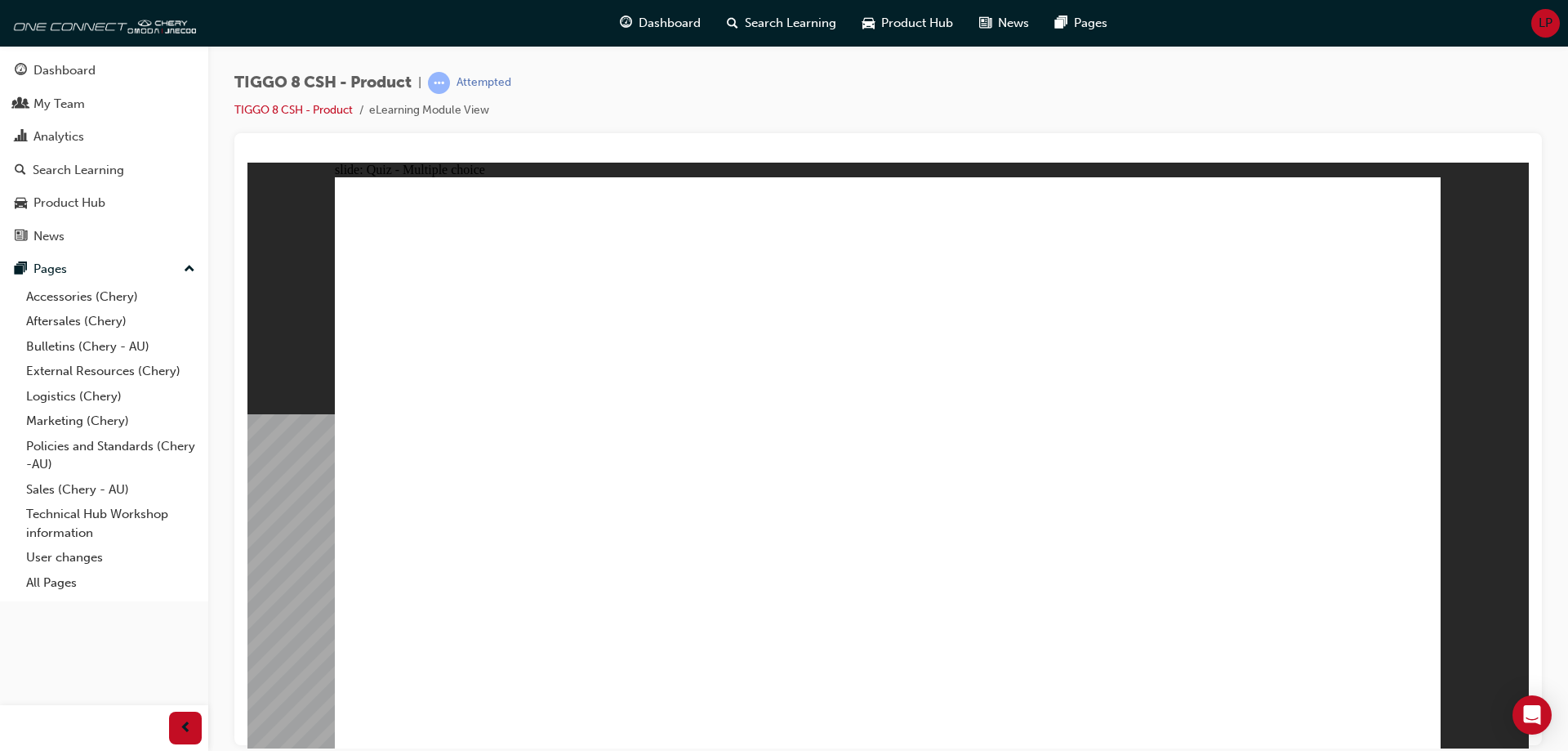
drag, startPoint x: 893, startPoint y: 246, endPoint x: 961, endPoint y: 467, distance: 231.2
drag, startPoint x: 926, startPoint y: 292, endPoint x: 981, endPoint y: 590, distance: 303.0
drag, startPoint x: 1123, startPoint y: 237, endPoint x: 1032, endPoint y: 563, distance: 338.5
drag, startPoint x: 1130, startPoint y: 277, endPoint x: 1120, endPoint y: 588, distance: 311.2
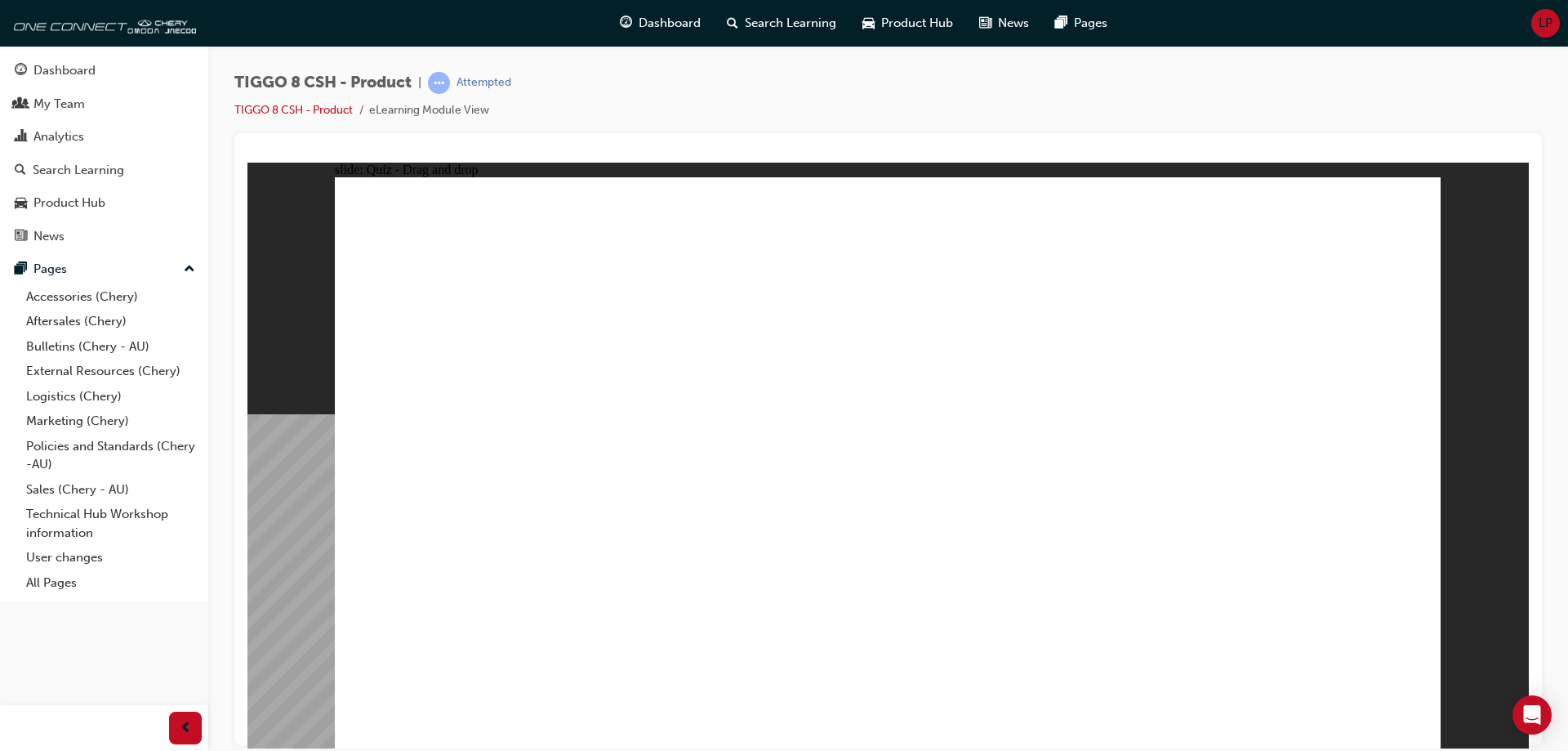
drag, startPoint x: 1305, startPoint y: 238, endPoint x: 1040, endPoint y: 562, distance: 418.6
drag, startPoint x: 1301, startPoint y: 287, endPoint x: 1116, endPoint y: 590, distance: 355.0
drag, startPoint x: 1118, startPoint y: 317, endPoint x: 603, endPoint y: 518, distance: 552.8
drag, startPoint x: 1094, startPoint y: 331, endPoint x: 621, endPoint y: 551, distance: 521.7
drag, startPoint x: 1038, startPoint y: 326, endPoint x: 978, endPoint y: 597, distance: 277.6
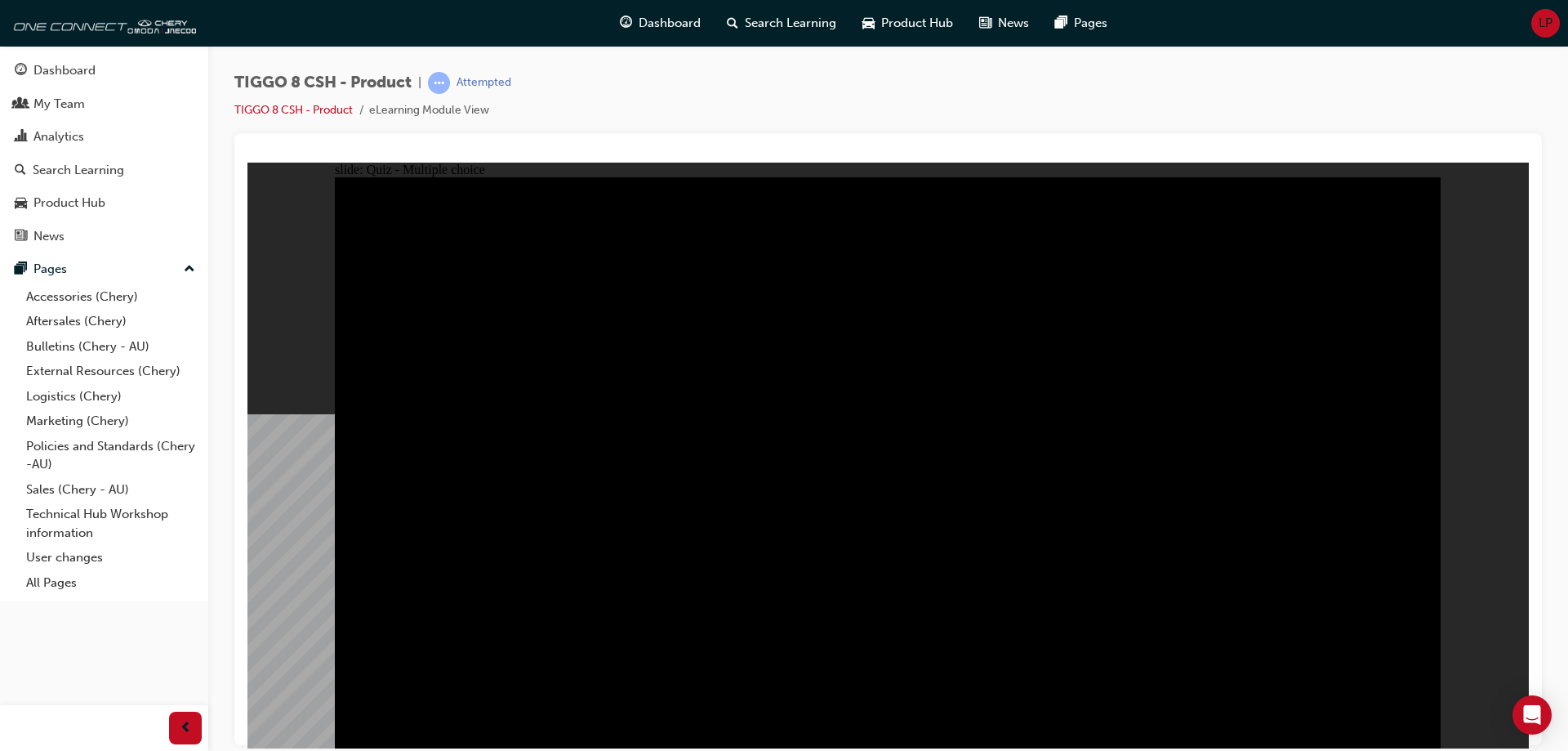
radio input "true"
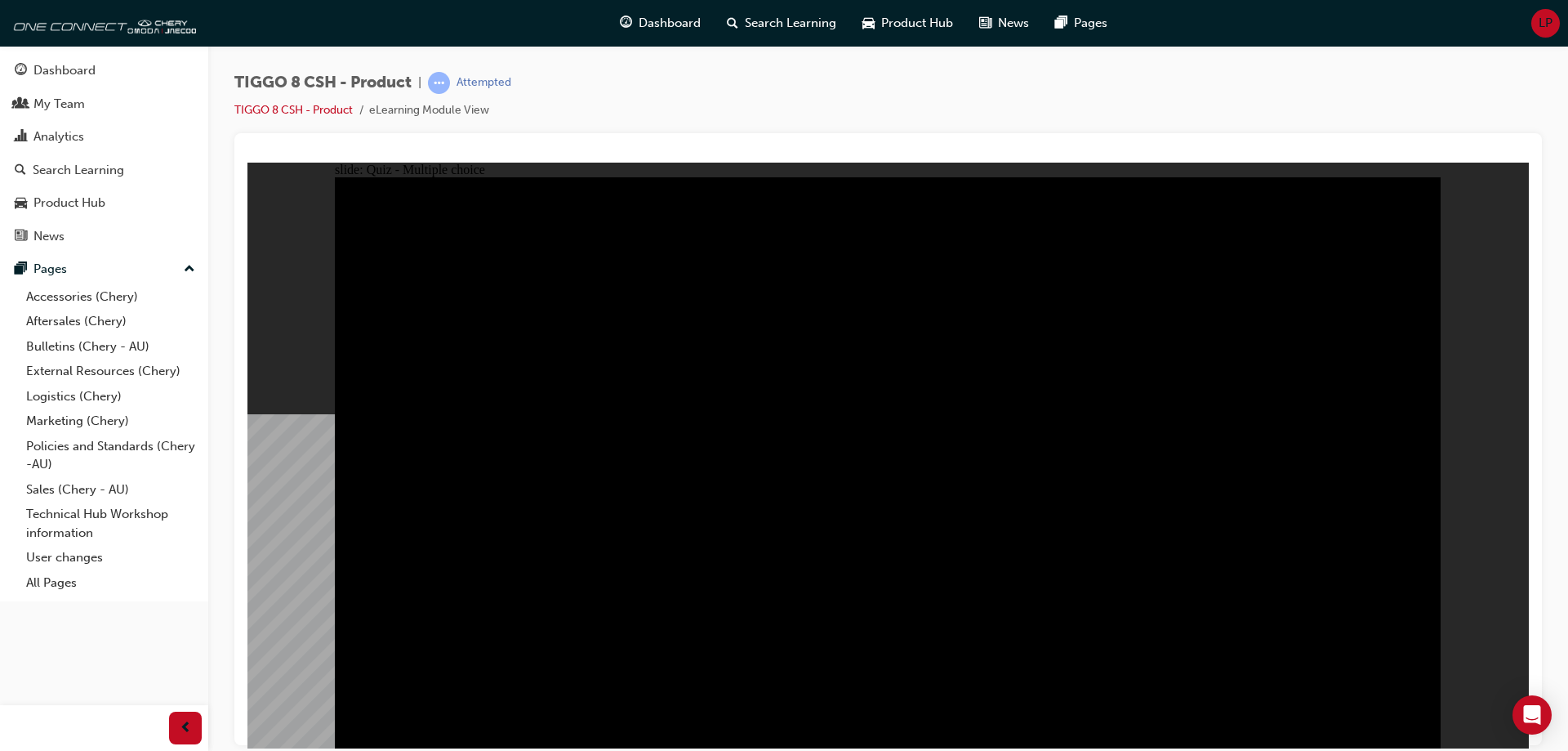
radio input "true"
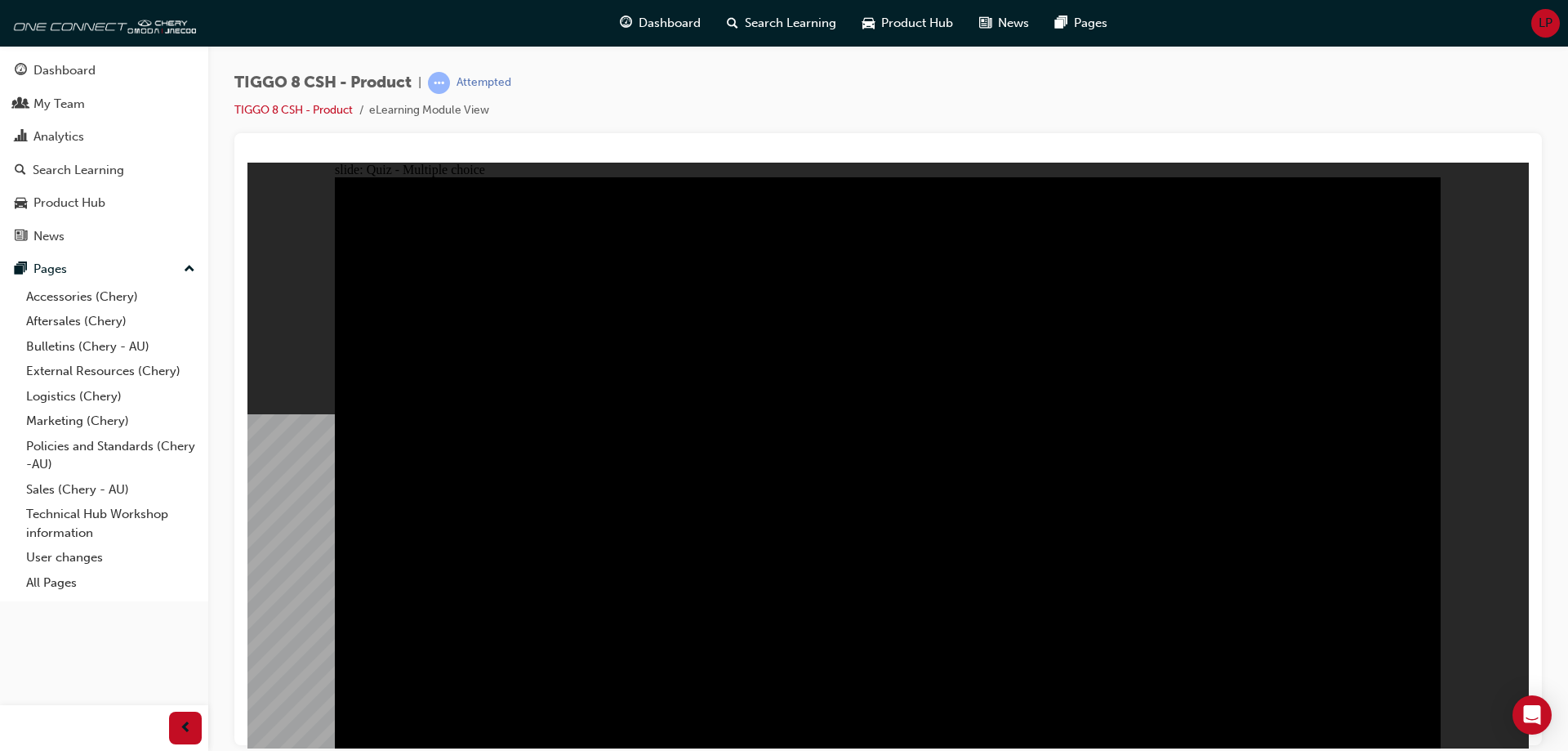
checkbox input "true"
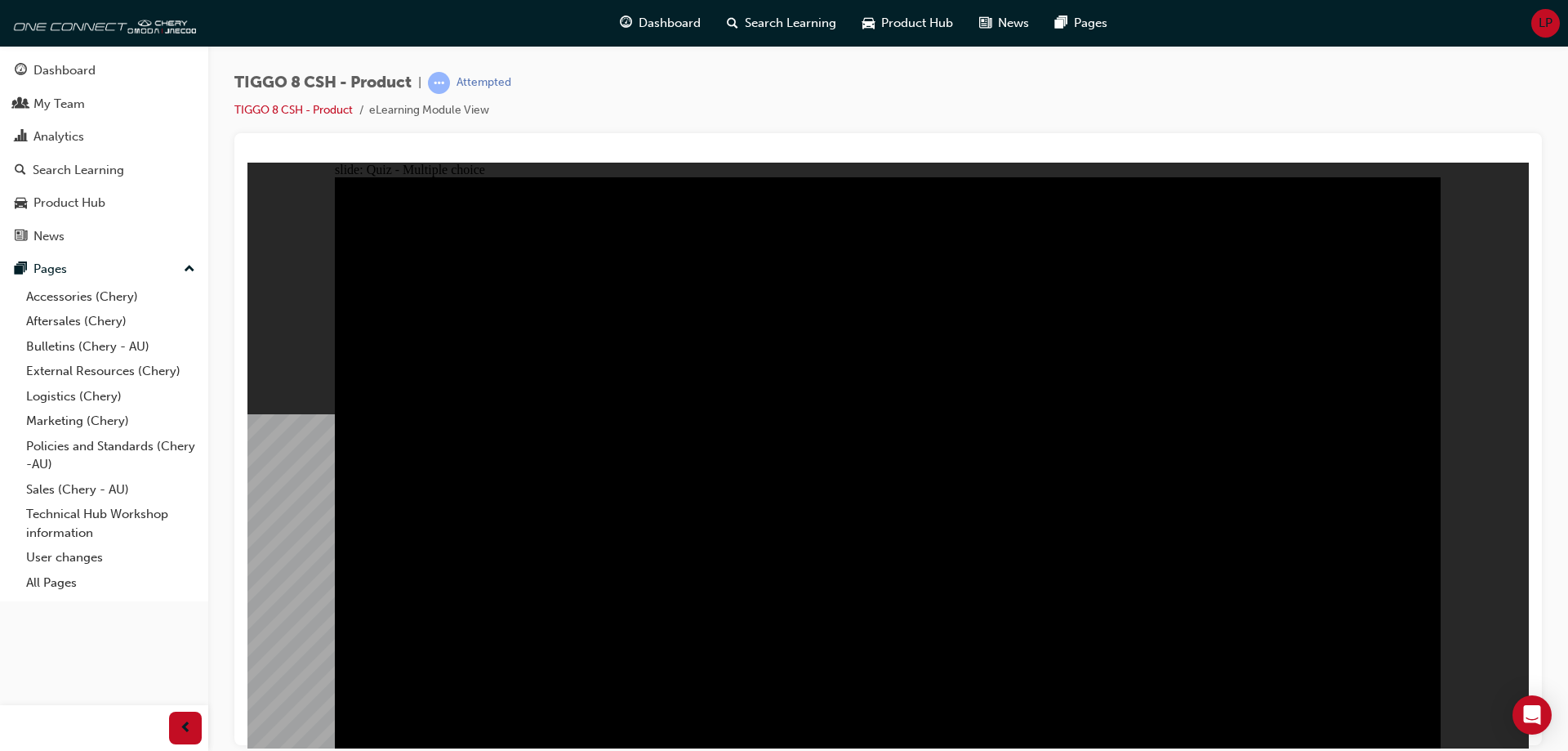
checkbox input "true"
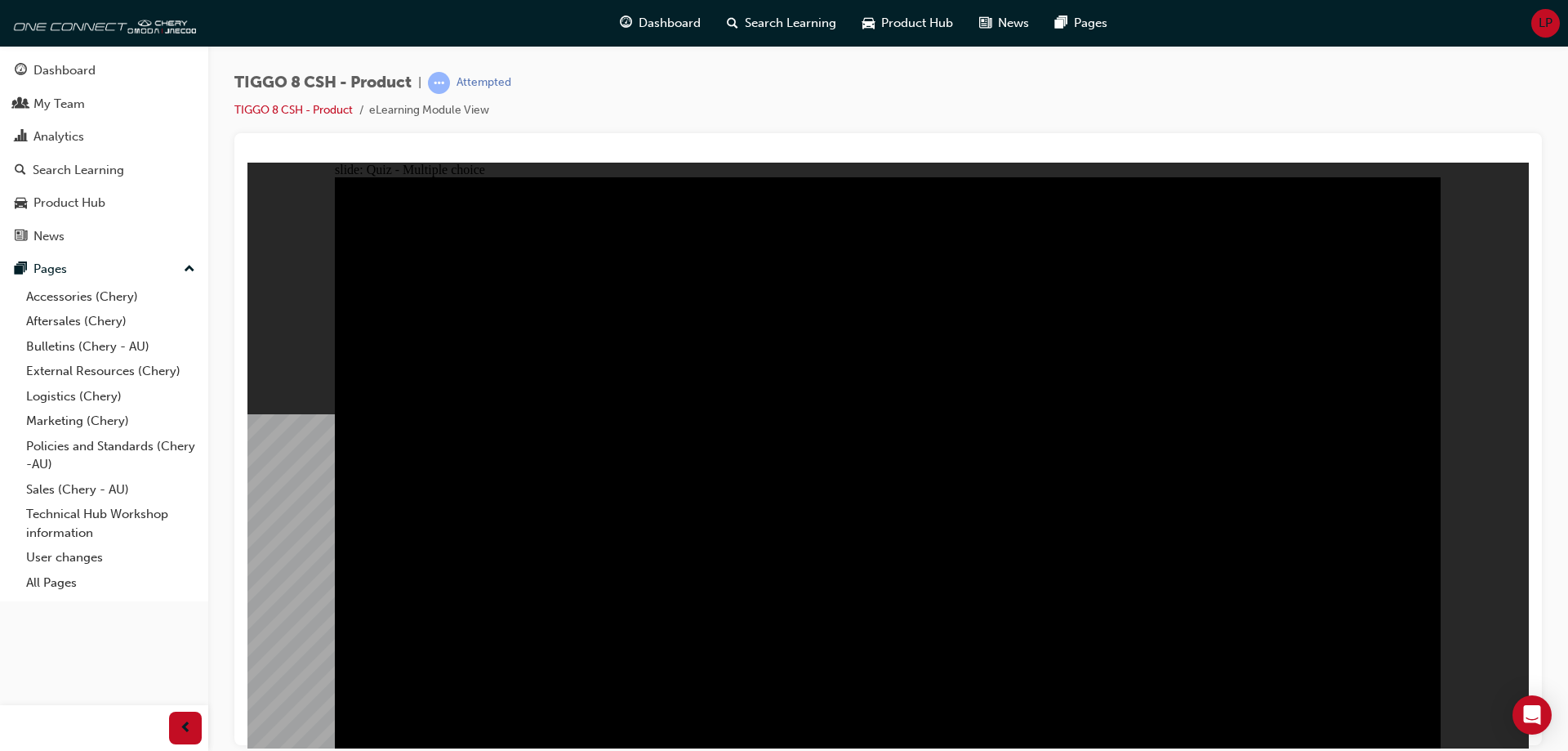
checkbox input "true"
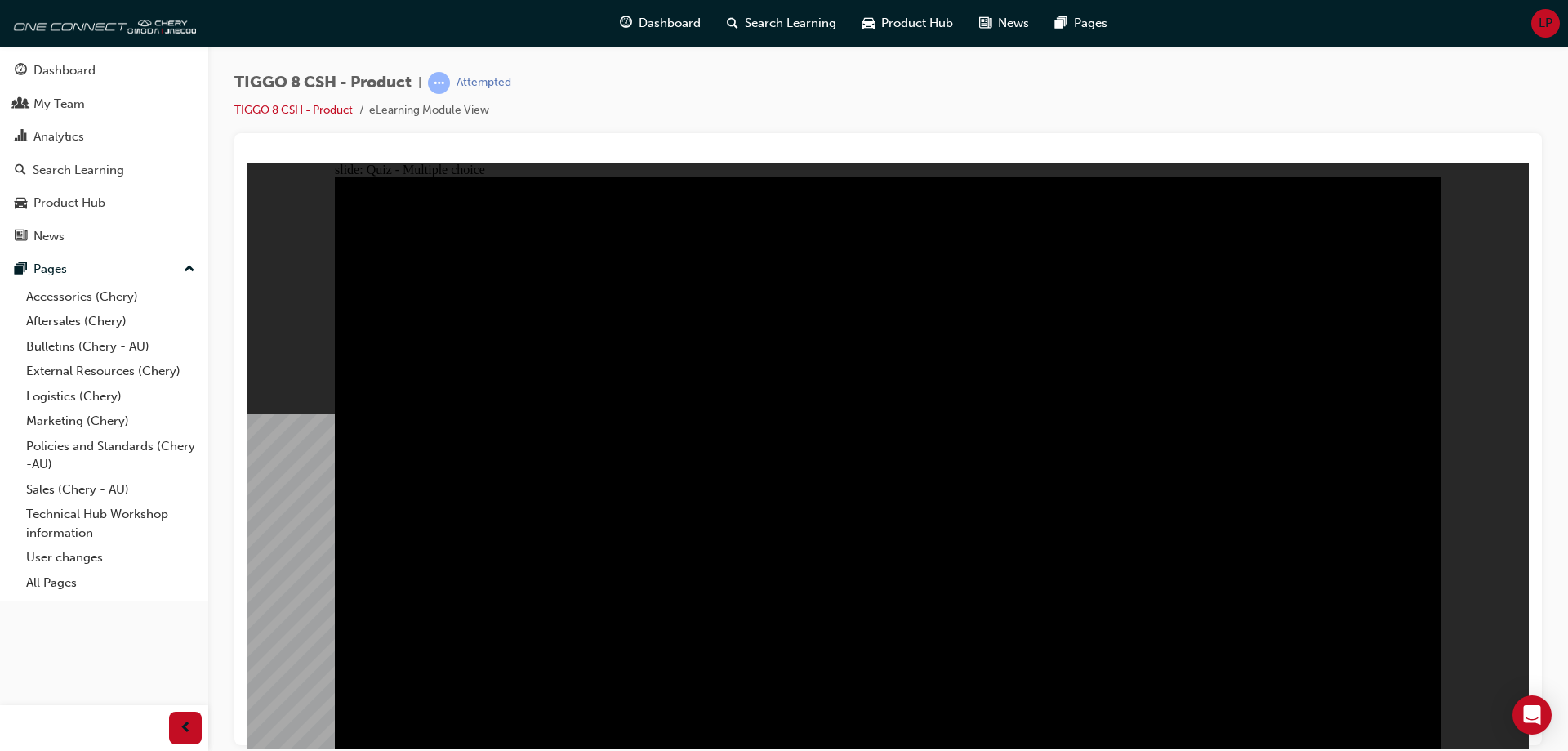
checkbox input "true"
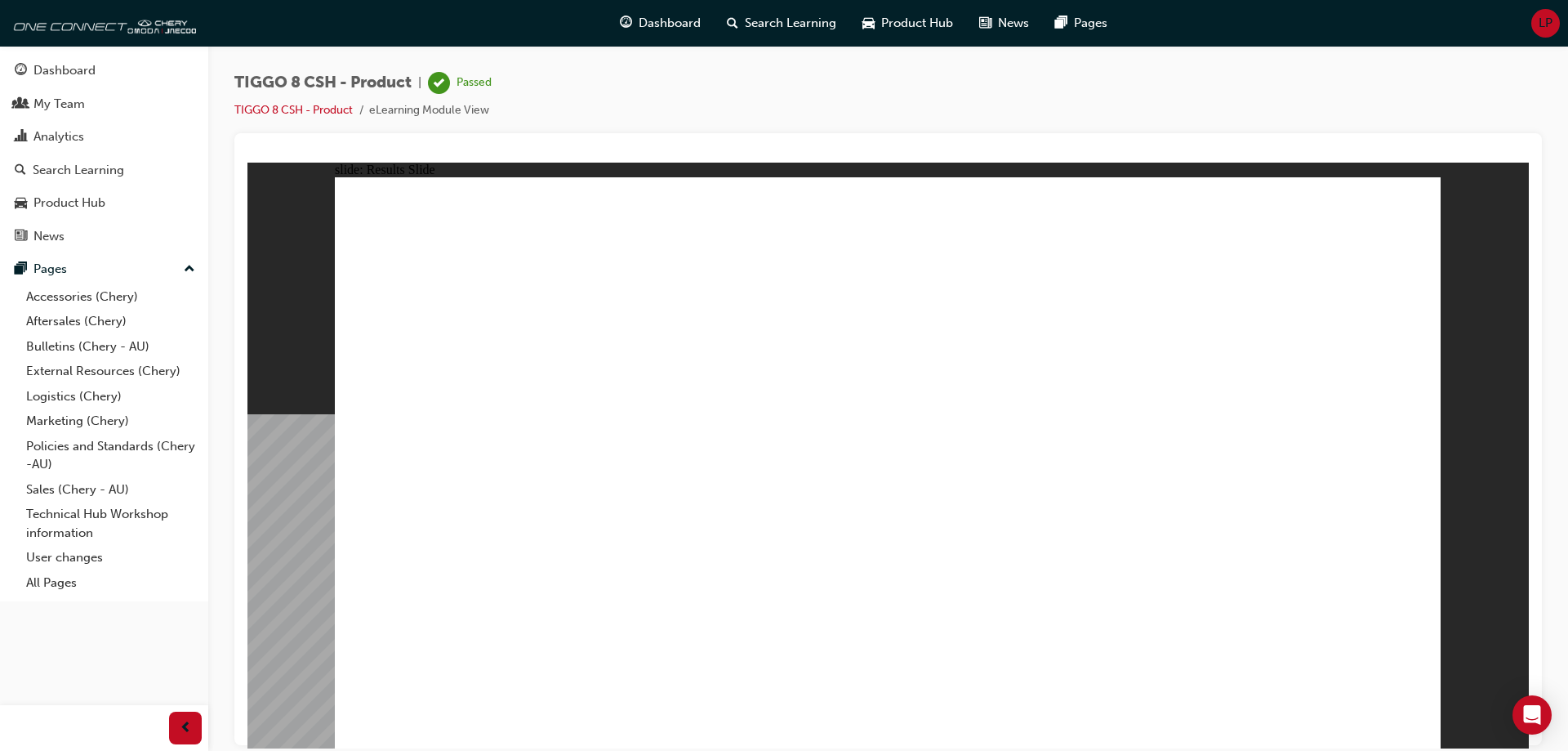
click at [56, 56] on link "Dashboard" at bounding box center [104, 70] width 196 height 30
